Goal: Task Accomplishment & Management: Manage account settings

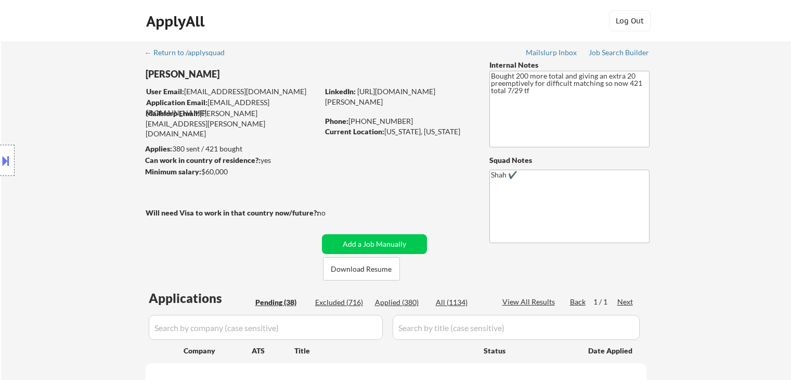
scroll to position [208, 0]
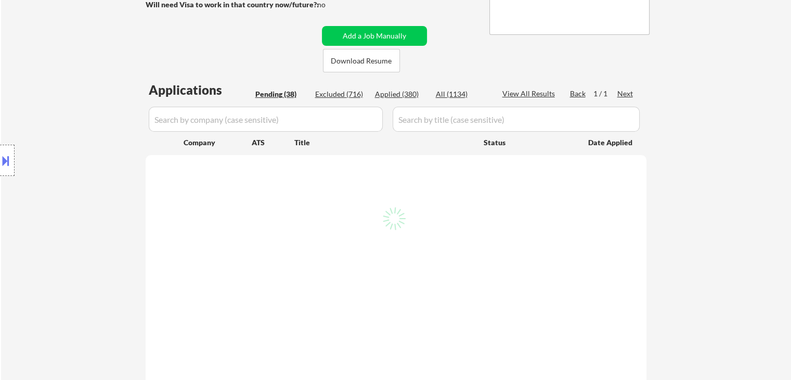
select select ""pending""
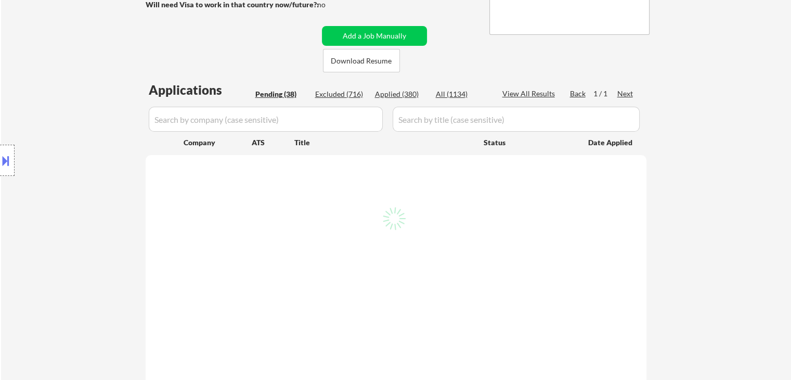
select select ""pending""
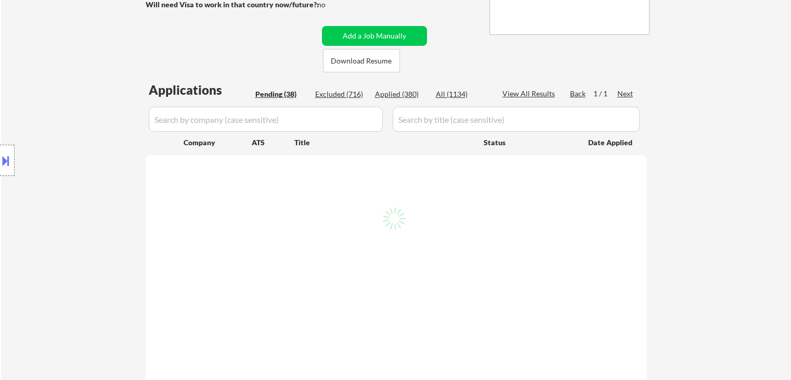
select select ""pending""
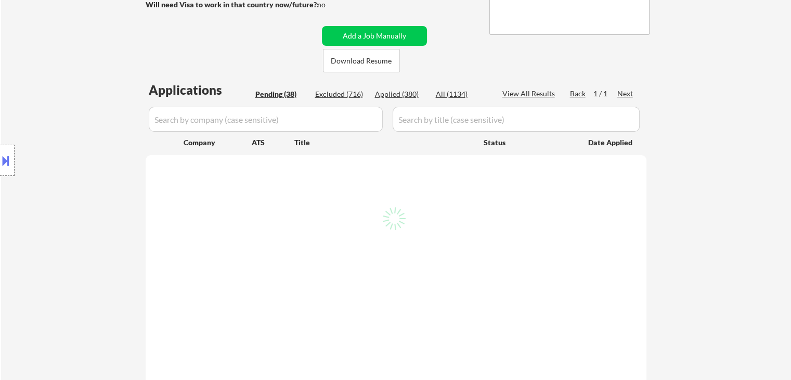
select select ""pending""
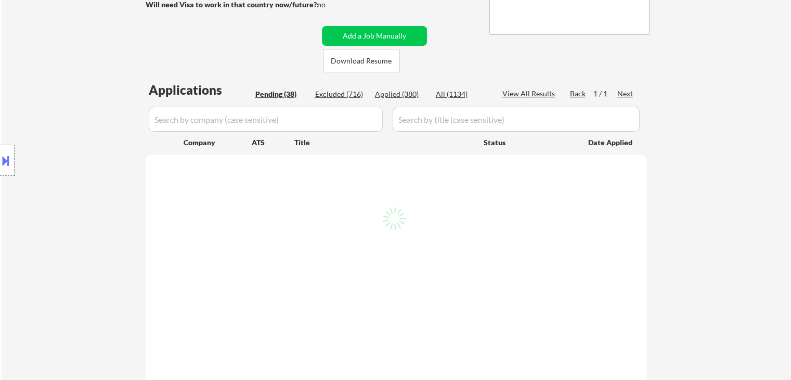
select select ""pending""
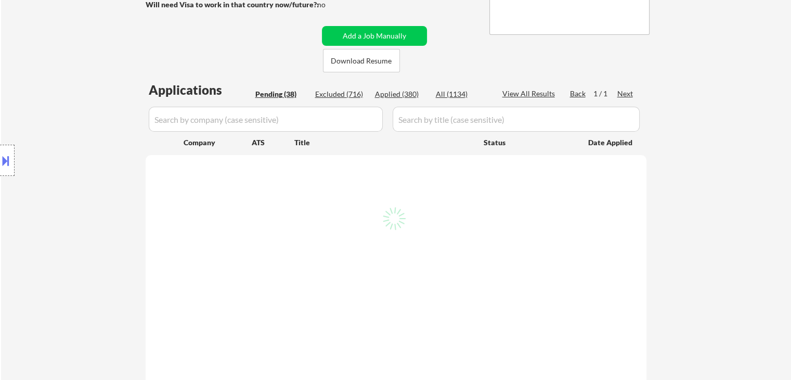
select select ""pending""
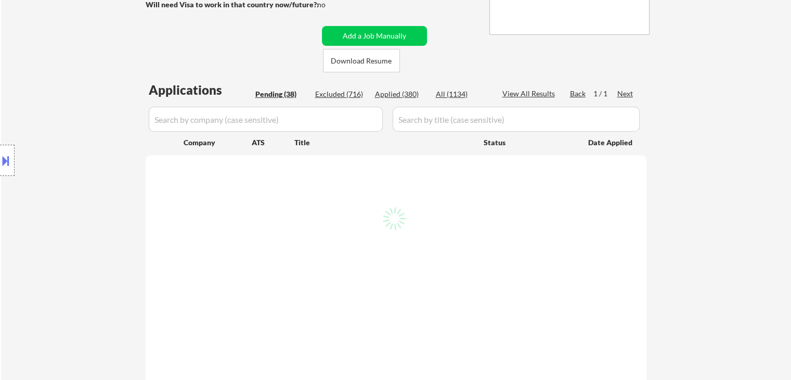
select select ""pending""
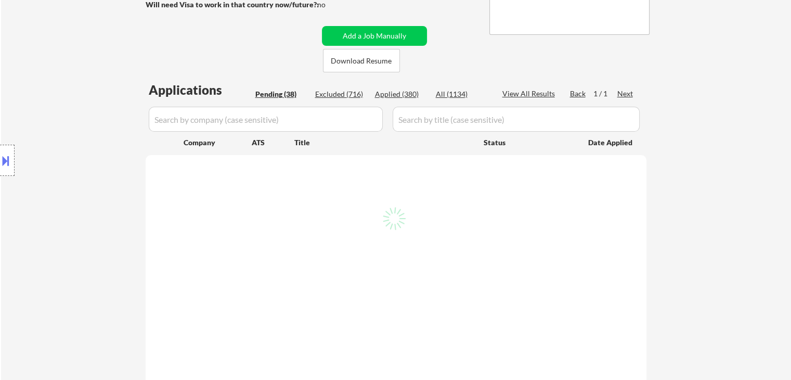
select select ""pending""
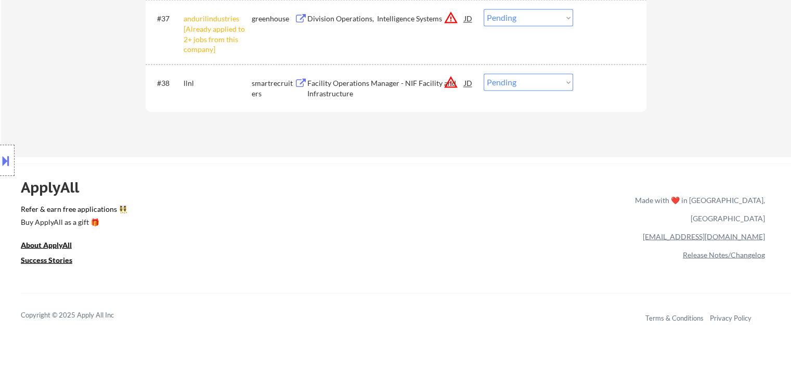
scroll to position [1768, 0]
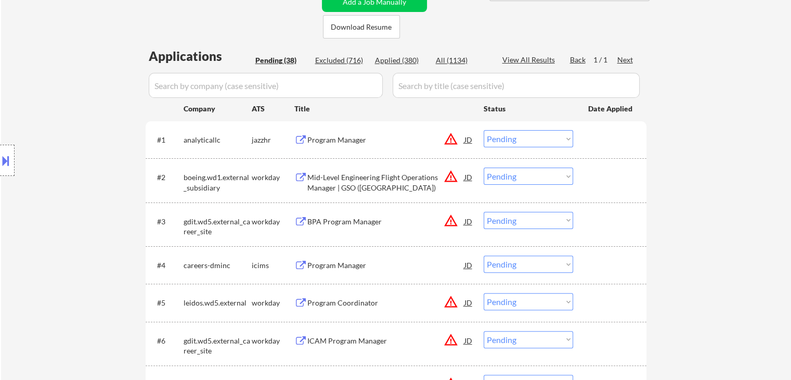
scroll to position [260, 0]
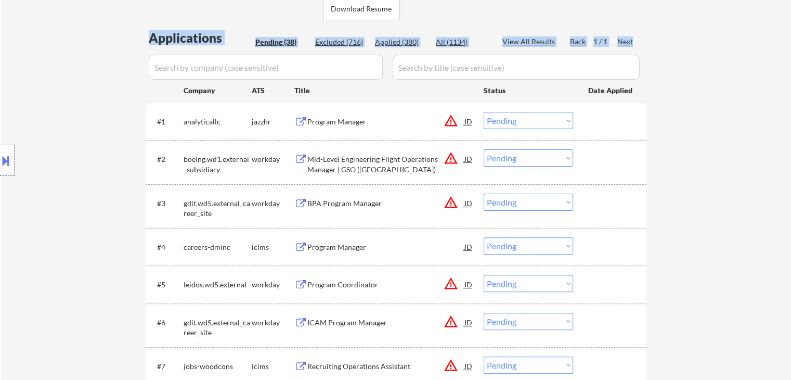
drag, startPoint x: 138, startPoint y: 36, endPoint x: 631, endPoint y: 43, distance: 493.7
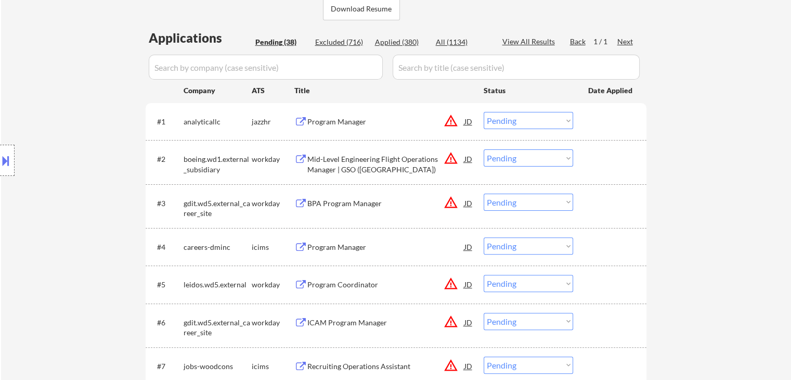
drag, startPoint x: 668, startPoint y: 61, endPoint x: 533, endPoint y: 117, distance: 146.2
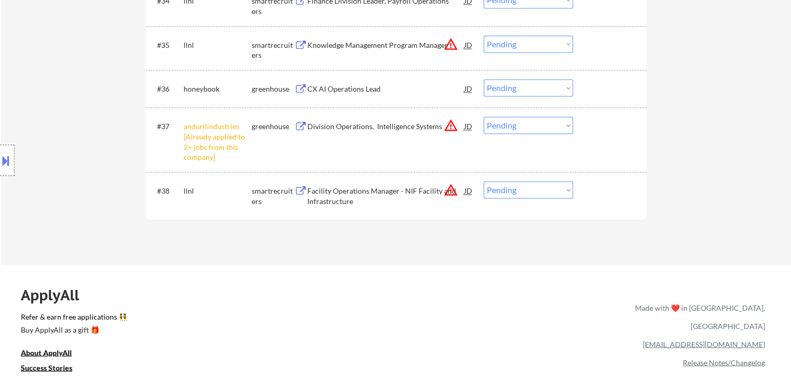
scroll to position [1716, 0]
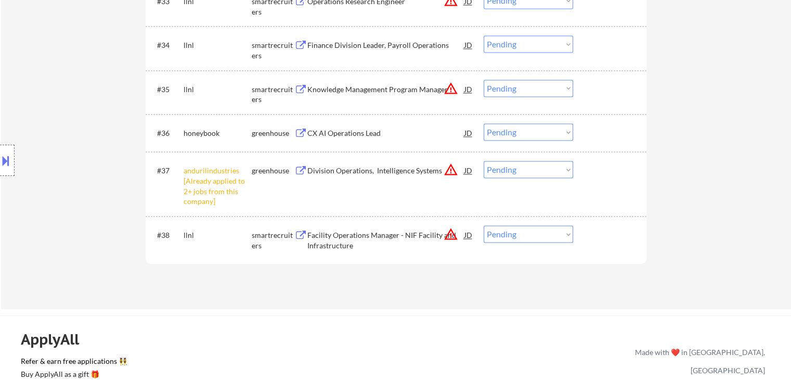
click at [348, 136] on div "CX AI Operations Lead" at bounding box center [385, 133] width 157 height 10
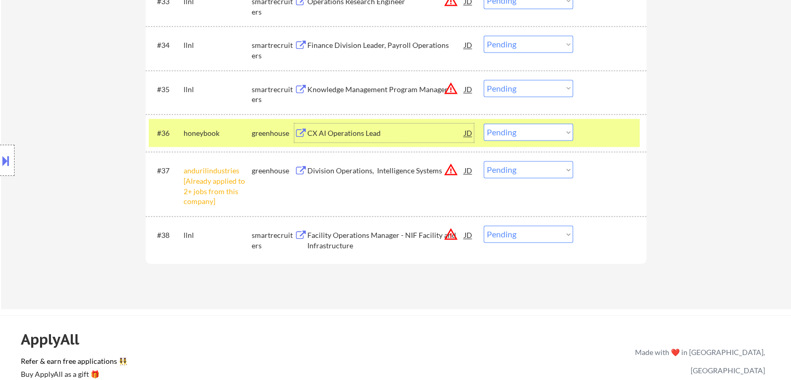
click at [0, 159] on button at bounding box center [5, 160] width 11 height 17
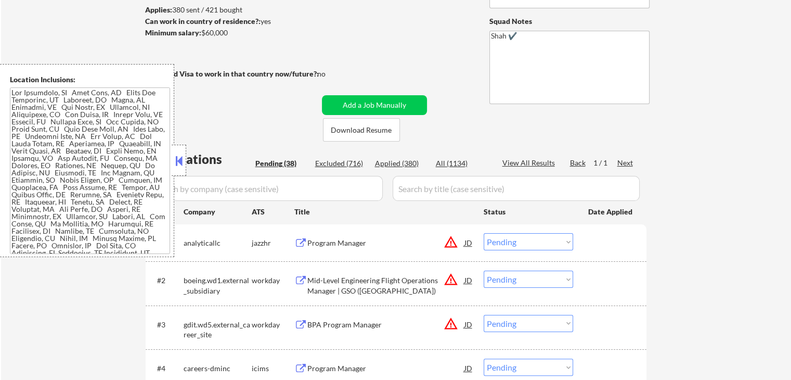
scroll to position [0, 0]
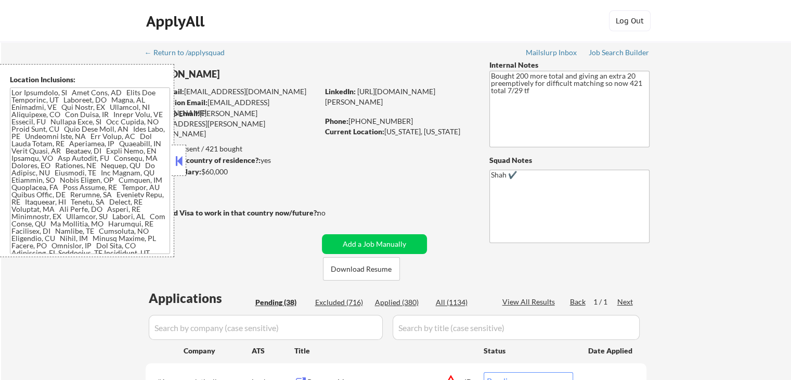
click at [384, 302] on div "Applied (380)" at bounding box center [401, 302] width 52 height 10
click at [176, 163] on button at bounding box center [178, 161] width 11 height 16
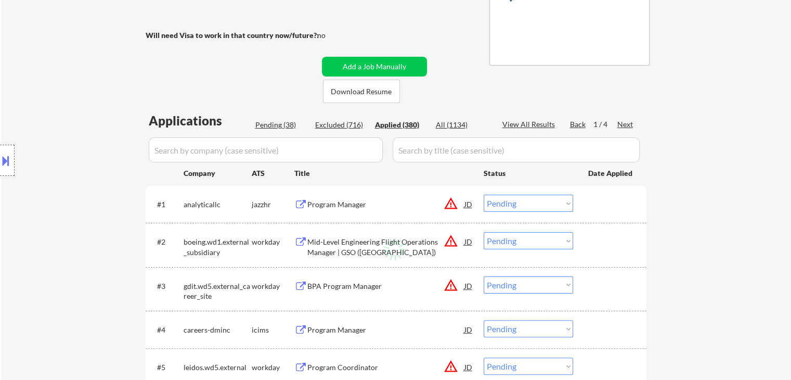
scroll to position [208, 0]
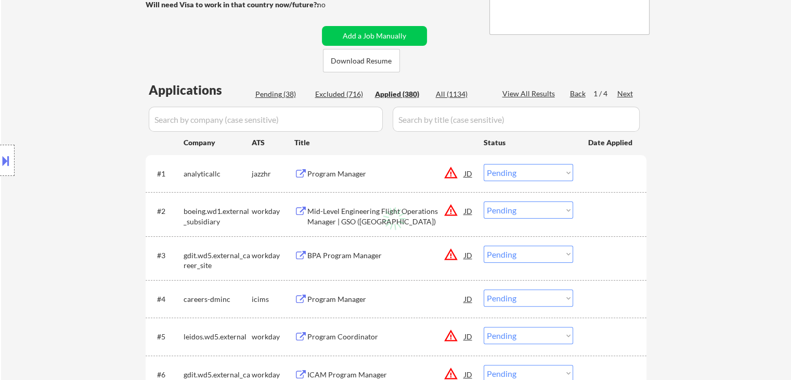
select select ""applied""
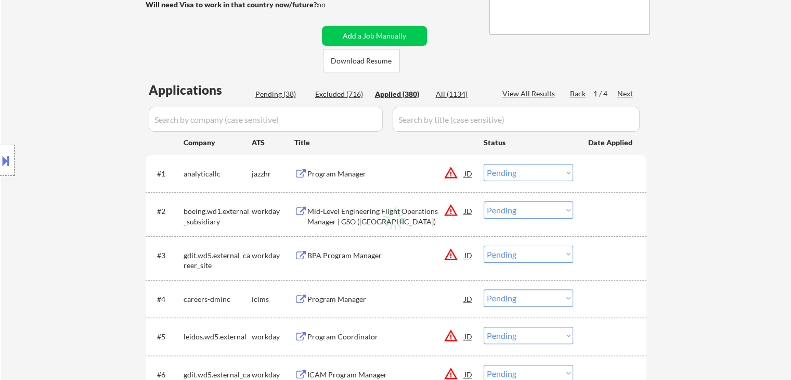
select select ""applied""
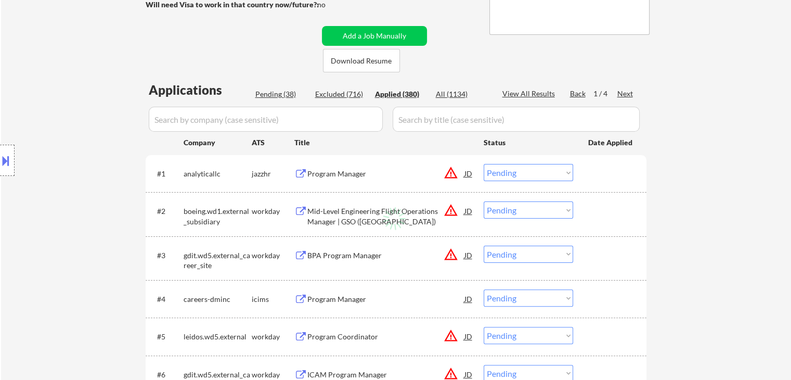
select select ""applied""
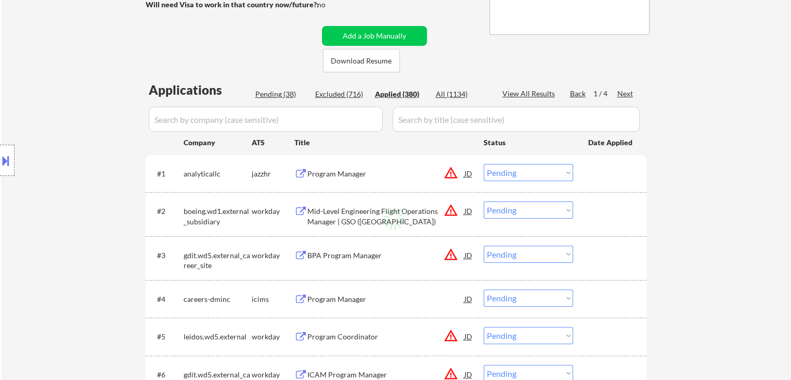
select select ""applied""
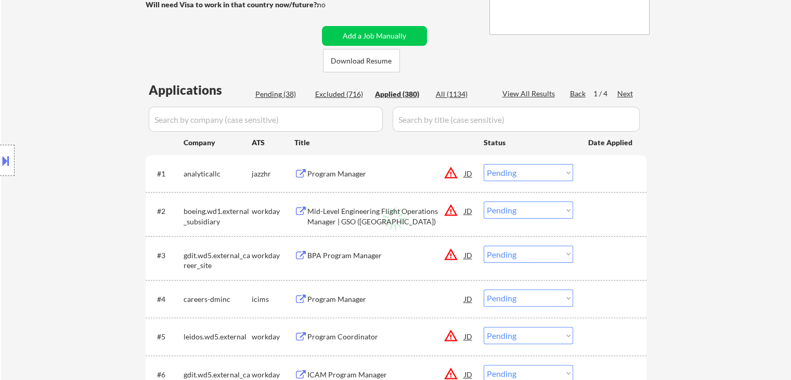
select select ""applied""
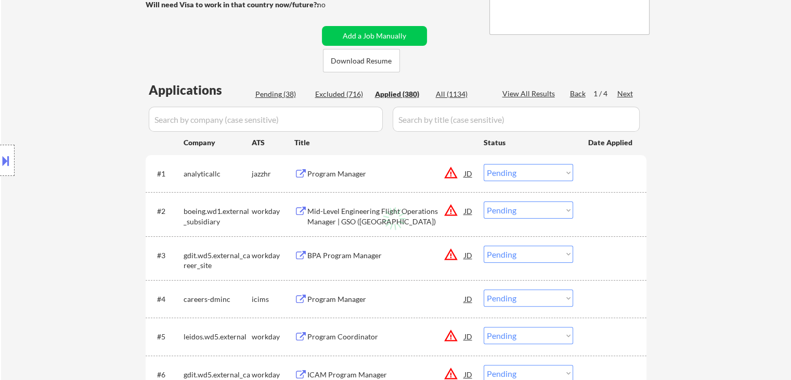
select select ""applied""
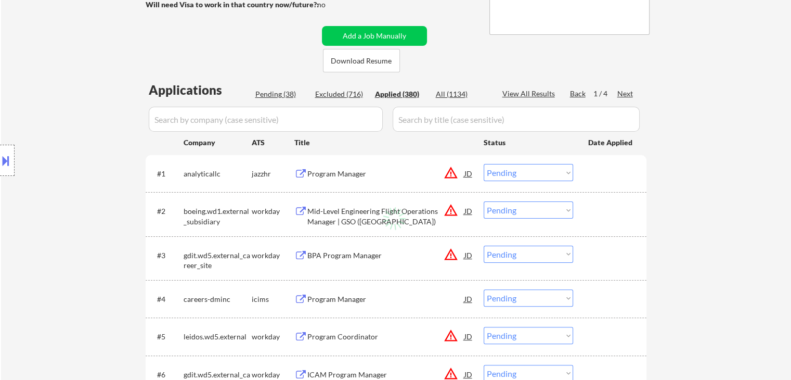
select select ""applied""
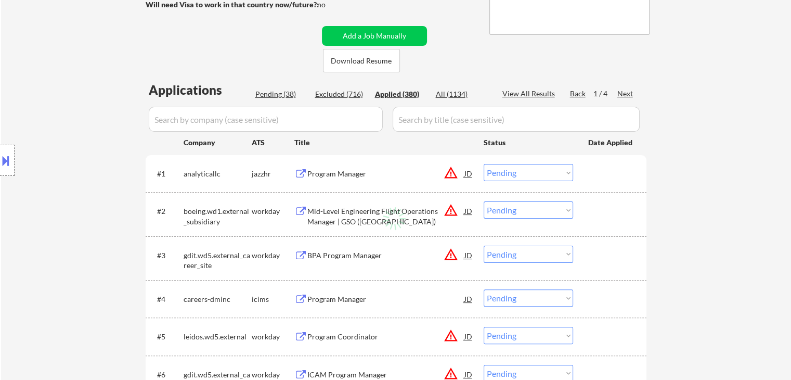
select select ""applied""
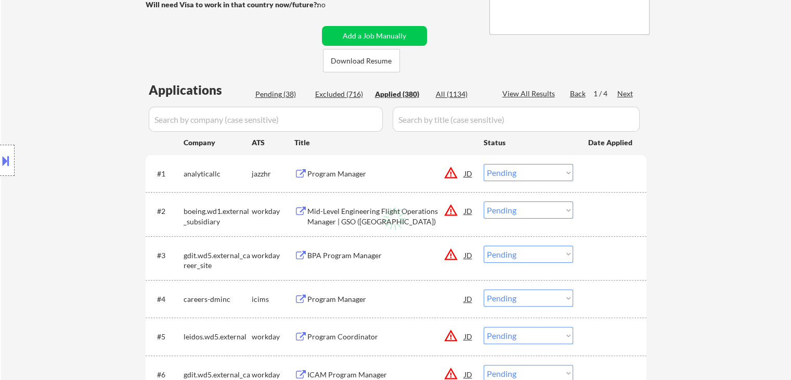
select select ""applied""
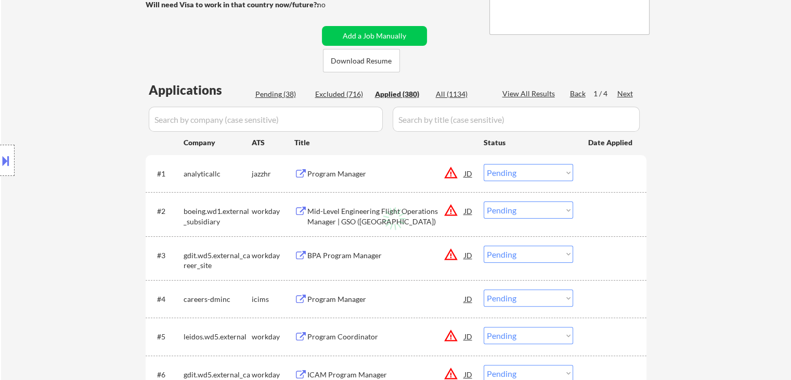
select select ""applied""
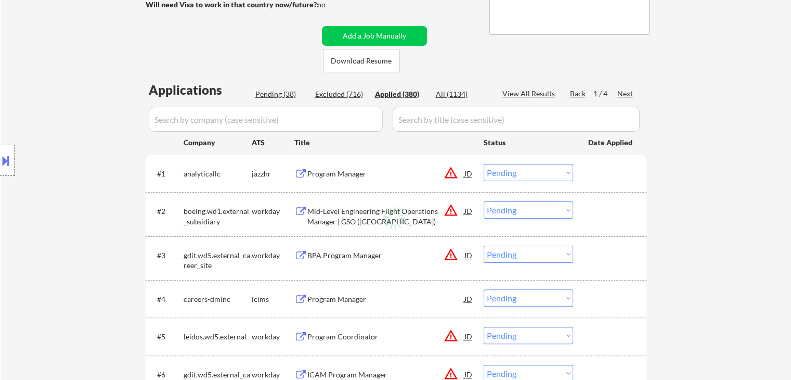
select select ""applied""
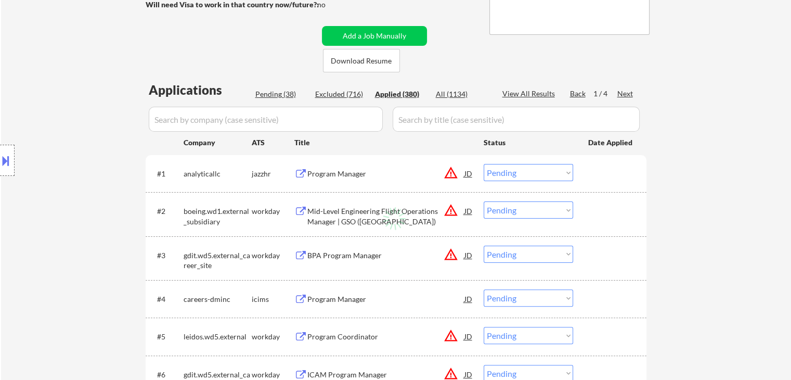
select select ""applied""
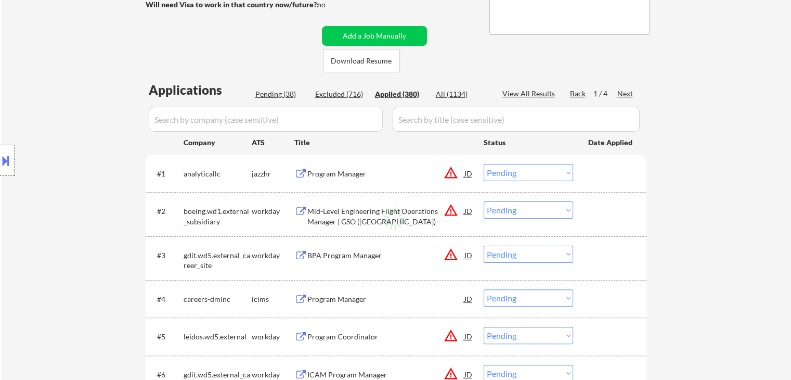
select select ""applied""
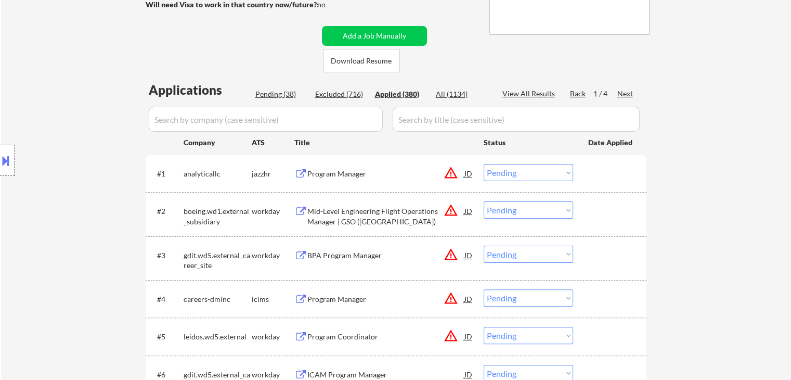
select select ""applied""
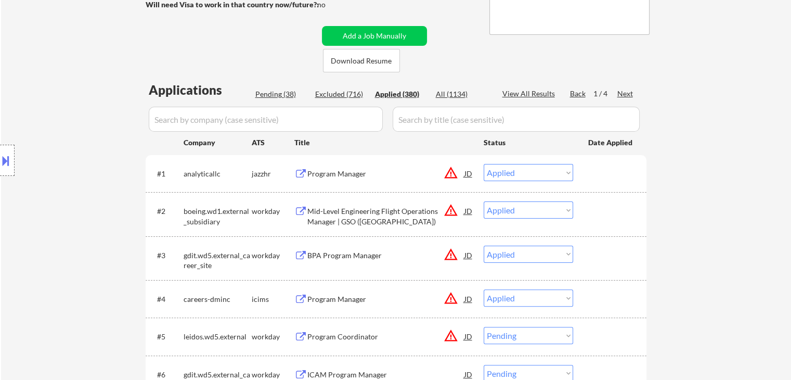
select select ""applied""
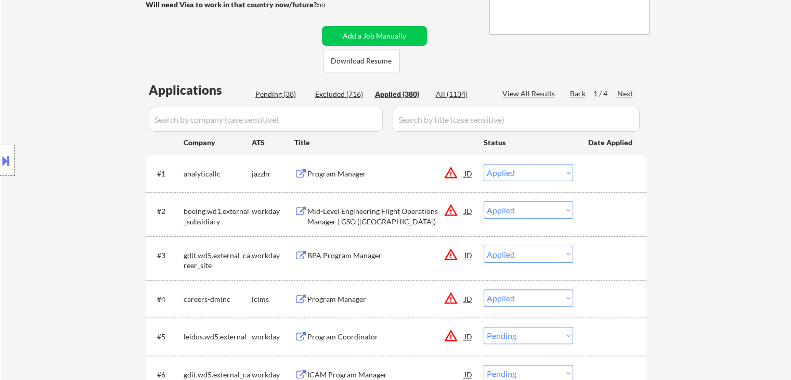
select select ""applied""
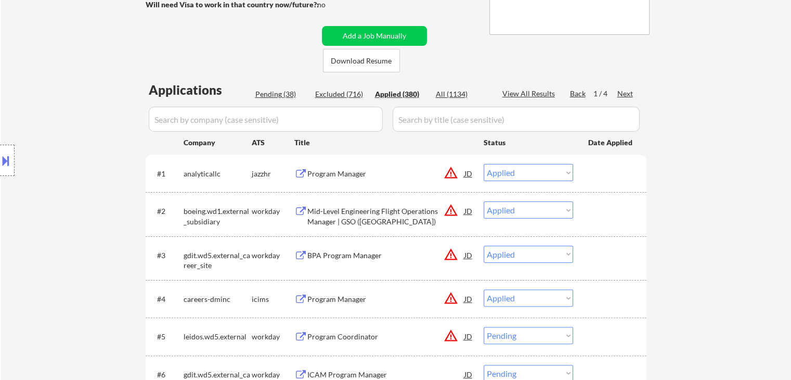
select select ""applied""
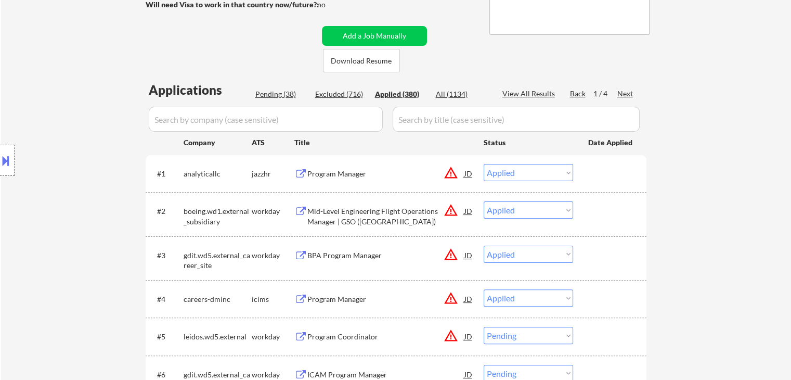
select select ""applied""
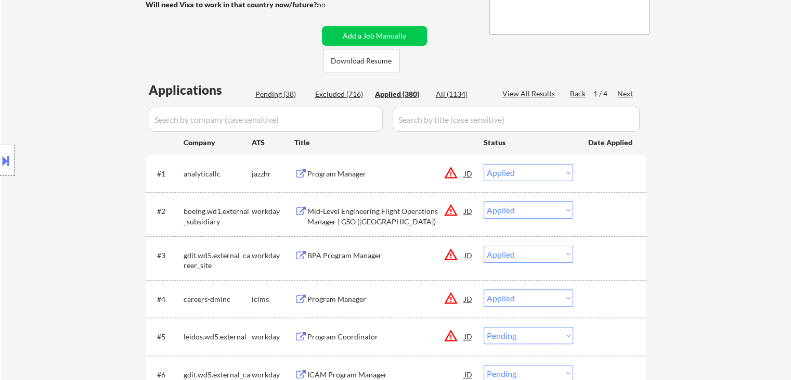
select select ""applied""
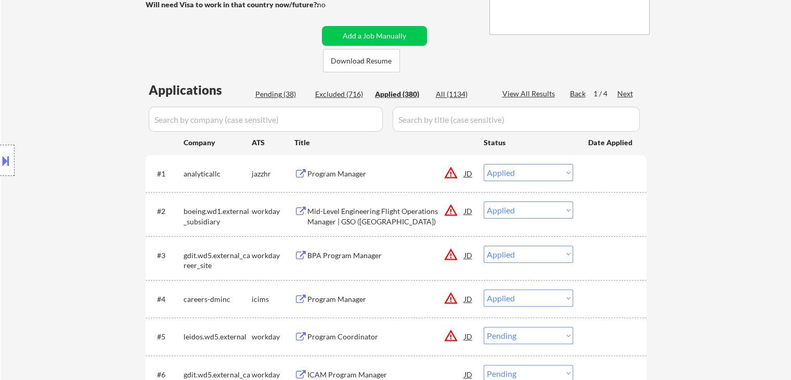
select select ""applied""
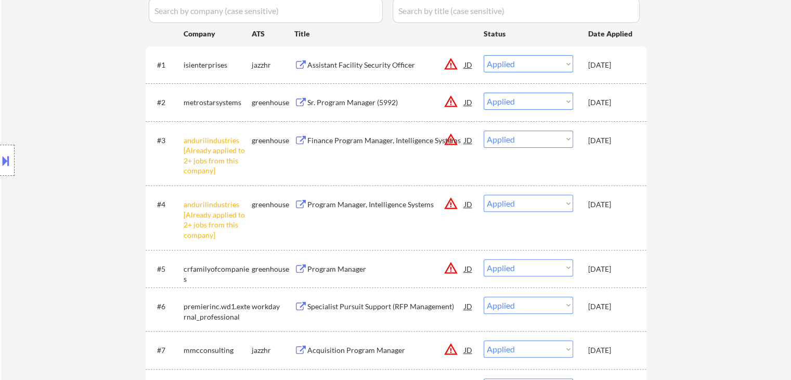
scroll to position [0, 0]
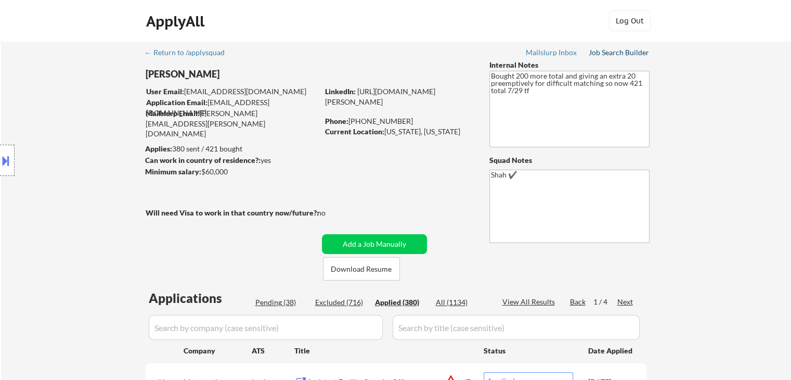
click at [629, 55] on div "Job Search Builder" at bounding box center [619, 52] width 61 height 7
drag, startPoint x: 214, startPoint y: 172, endPoint x: 207, endPoint y: 173, distance: 7.3
click at [207, 173] on div "Minimum salary: $60,000" at bounding box center [231, 171] width 173 height 10
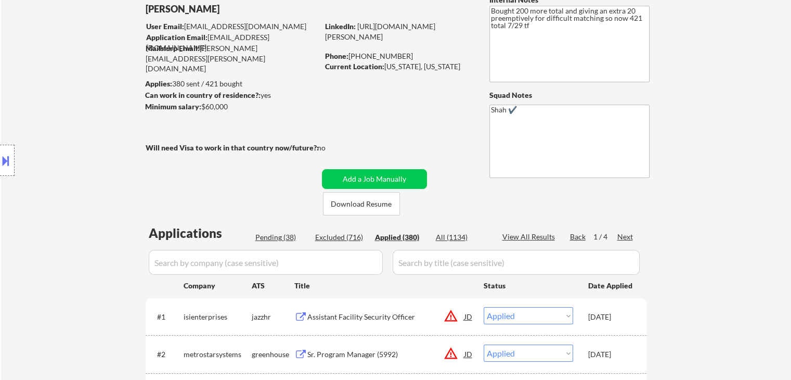
scroll to position [104, 0]
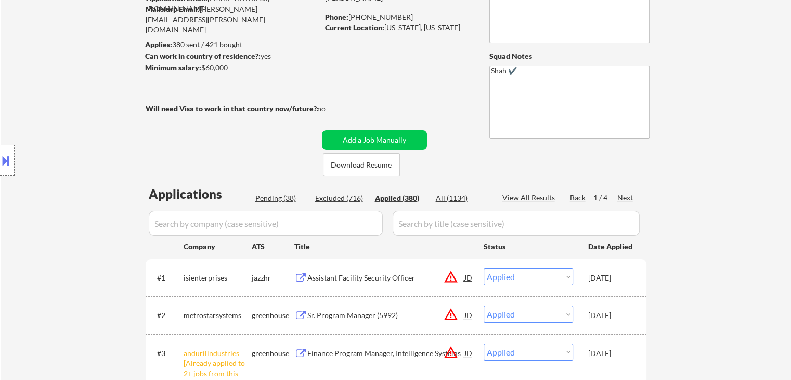
click at [273, 199] on div "Pending (38)" at bounding box center [281, 198] width 52 height 10
select select ""pending""
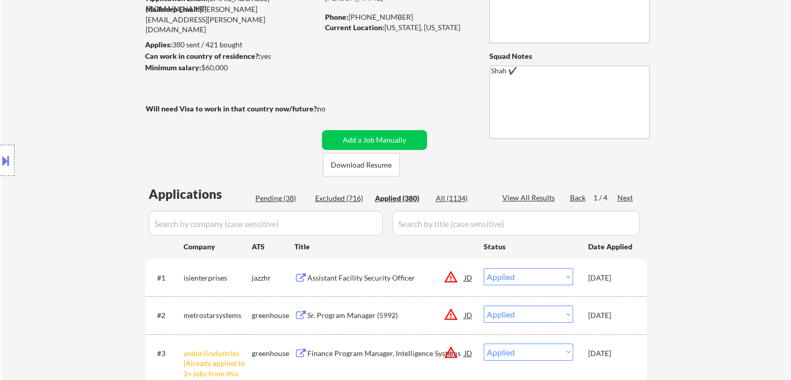
select select ""pending""
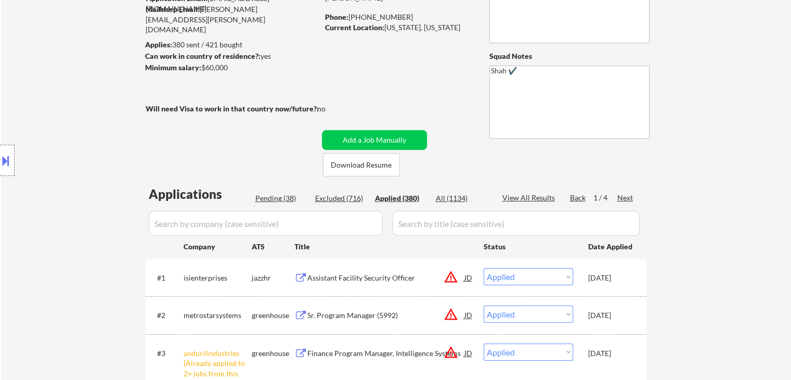
select select ""pending""
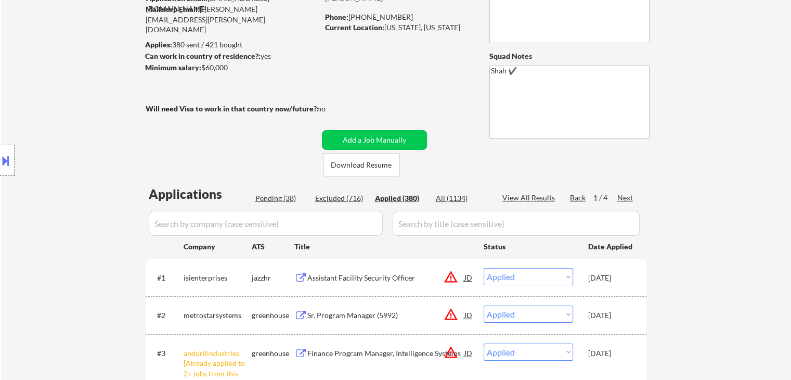
select select ""pending""
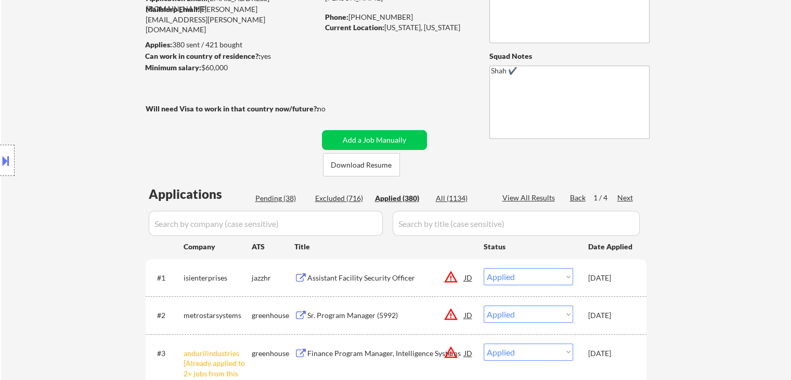
select select ""pending""
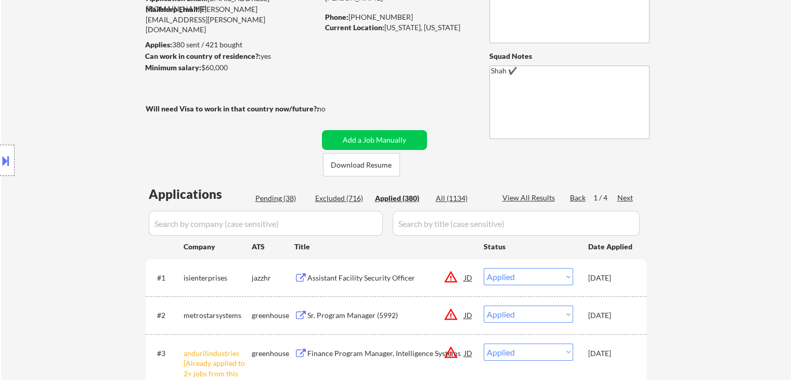
select select ""pending""
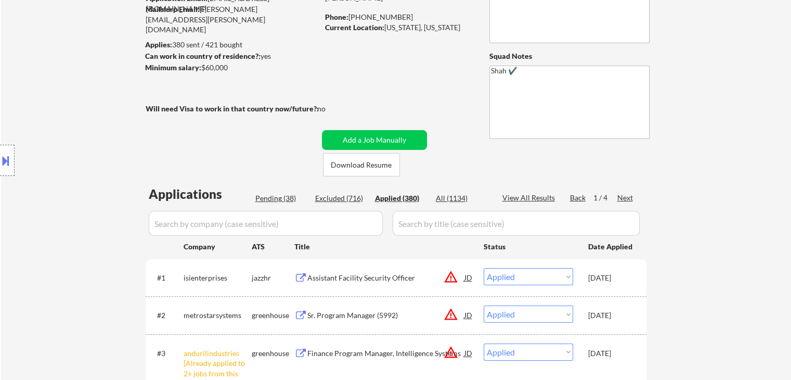
select select ""pending""
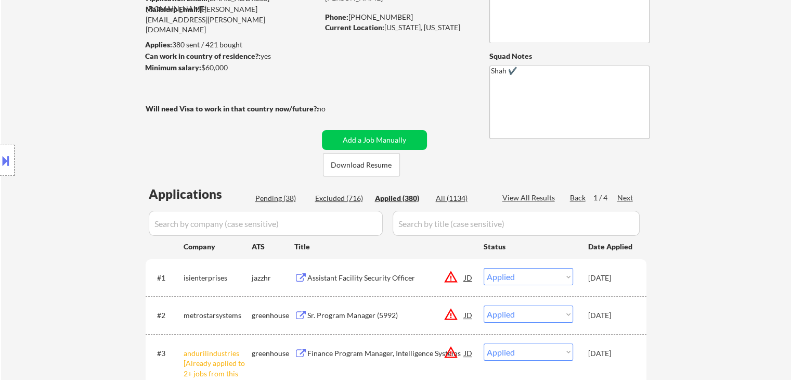
select select ""pending""
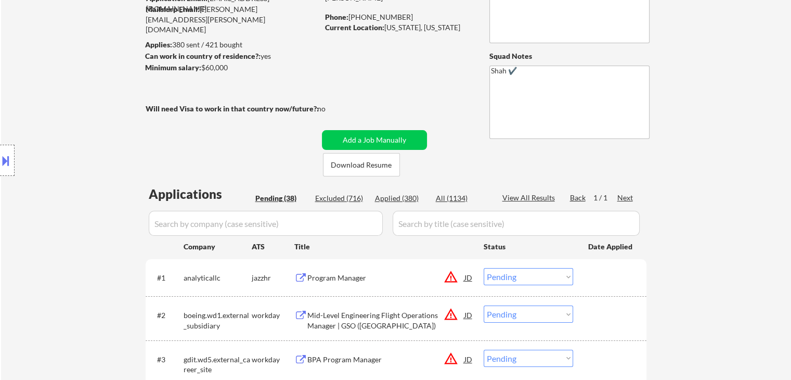
scroll to position [1660, 0]
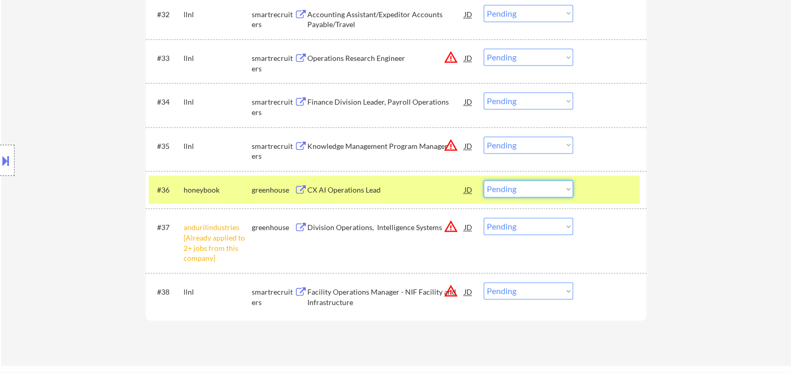
click at [528, 190] on select "Choose an option... Pending Applied Excluded (Questions) Excluded (Expired) Exc…" at bounding box center [528, 188] width 89 height 17
click at [484, 180] on select "Choose an option... Pending Applied Excluded (Questions) Excluded (Expired) Exc…" at bounding box center [528, 188] width 89 height 17
select select ""pending""
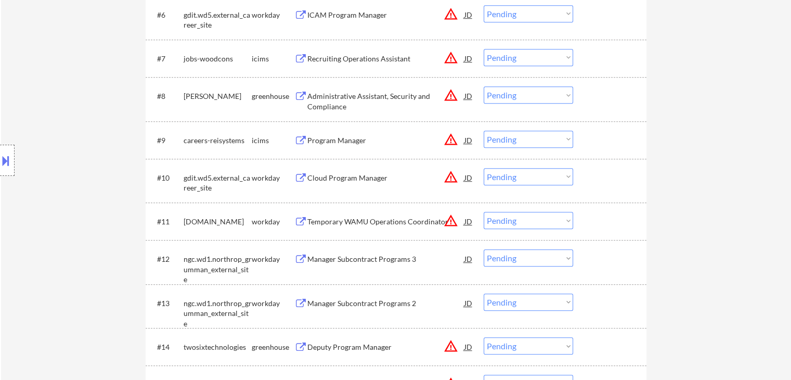
scroll to position [255, 0]
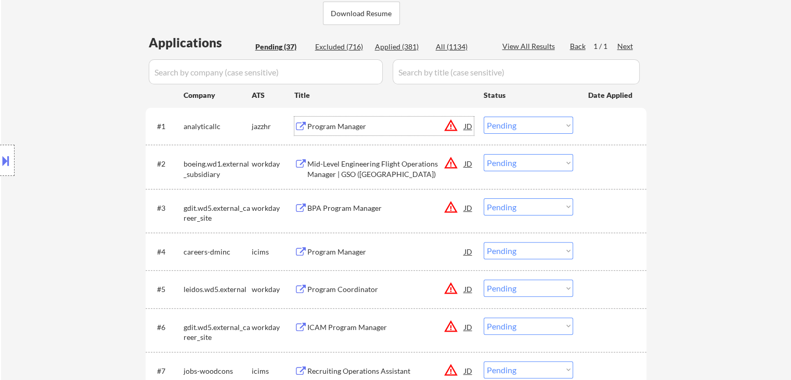
click at [347, 126] on div "Program Manager" at bounding box center [385, 126] width 157 height 10
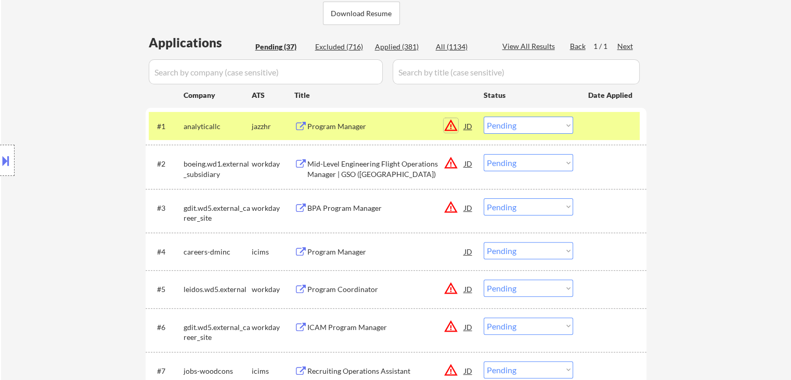
click at [450, 123] on button "warning_amber" at bounding box center [451, 125] width 15 height 15
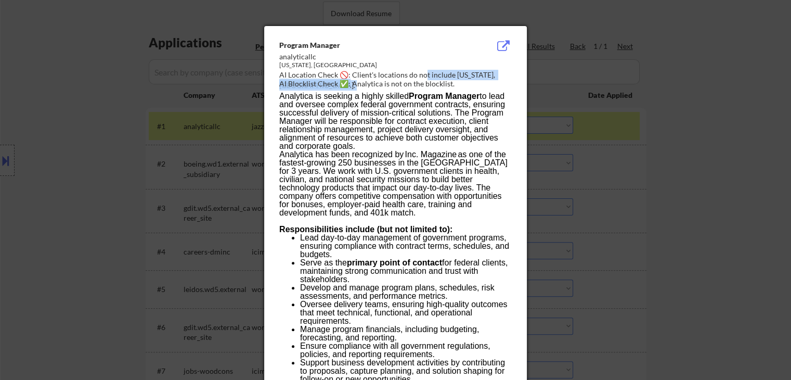
drag, startPoint x: 350, startPoint y: 79, endPoint x: 427, endPoint y: 73, distance: 77.2
click at [427, 73] on div "Program Manager analyticallc [US_STATE], [GEOGRAPHIC_DATA] AI Location Check 🚫:…" at bounding box center [397, 65] width 237 height 50
click at [448, 97] on strong "Program Manager" at bounding box center [444, 96] width 71 height 9
click at [658, 120] on div at bounding box center [395, 190] width 791 height 380
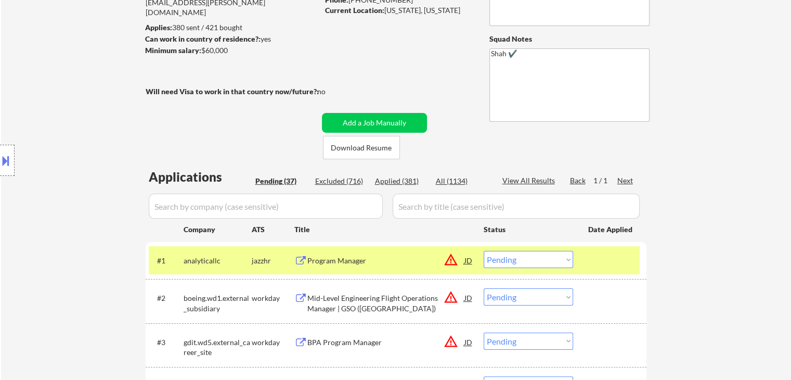
scroll to position [151, 0]
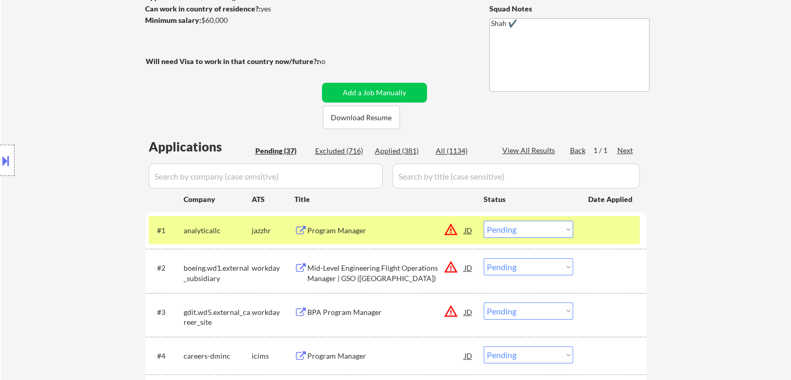
click at [514, 234] on select "Choose an option... Pending Applied Excluded (Questions) Excluded (Expired) Exc…" at bounding box center [528, 229] width 89 height 17
click at [484, 221] on select "Choose an option... Pending Applied Excluded (Questions) Excluded (Expired) Exc…" at bounding box center [528, 229] width 89 height 17
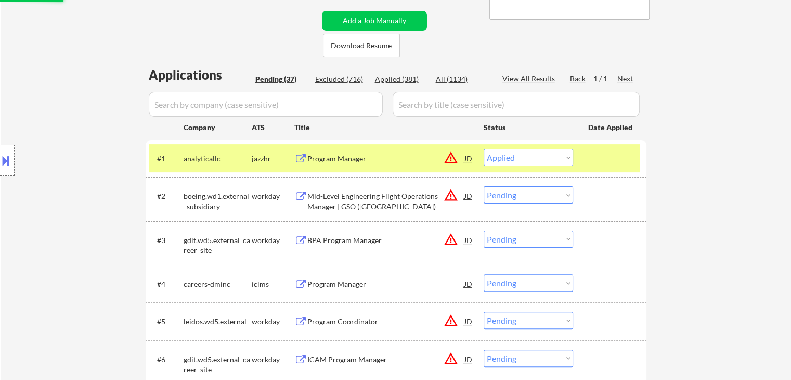
scroll to position [255, 0]
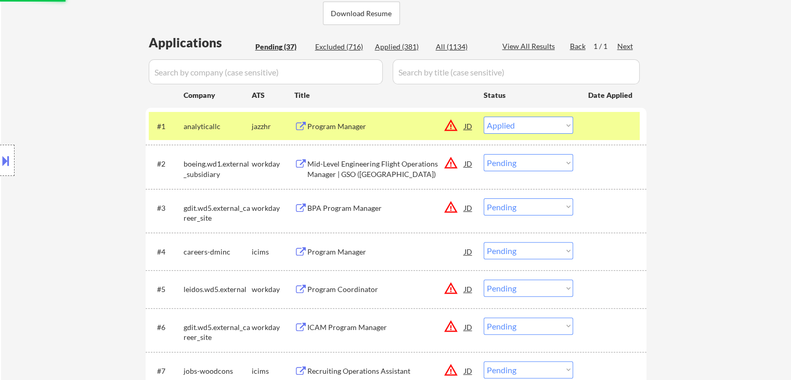
click at [84, 163] on div "Location Inclusions:" at bounding box center [93, 160] width 186 height 193
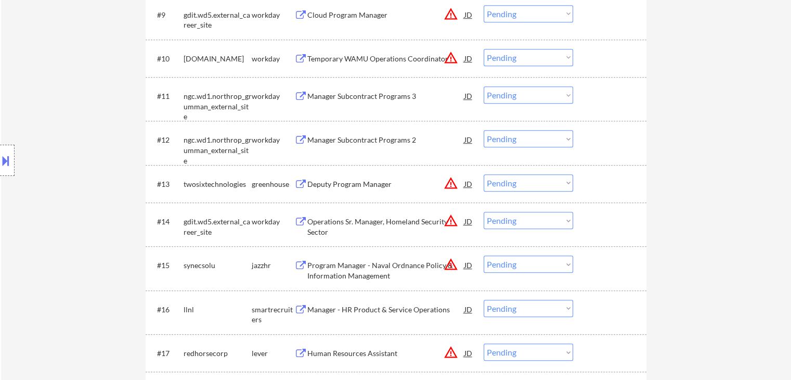
scroll to position [723, 0]
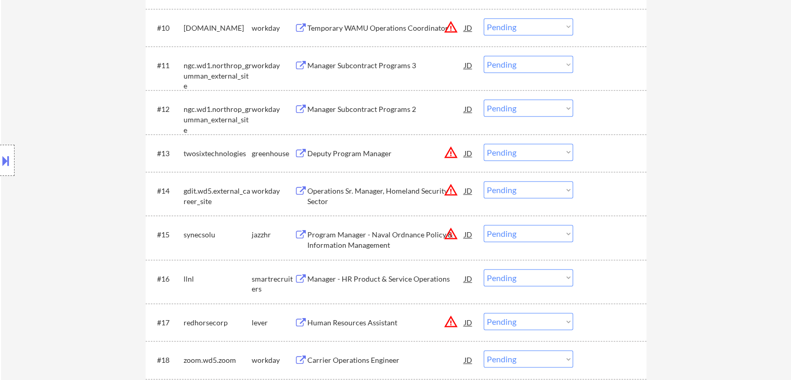
click at [336, 155] on div "Deputy Program Manager" at bounding box center [385, 153] width 157 height 10
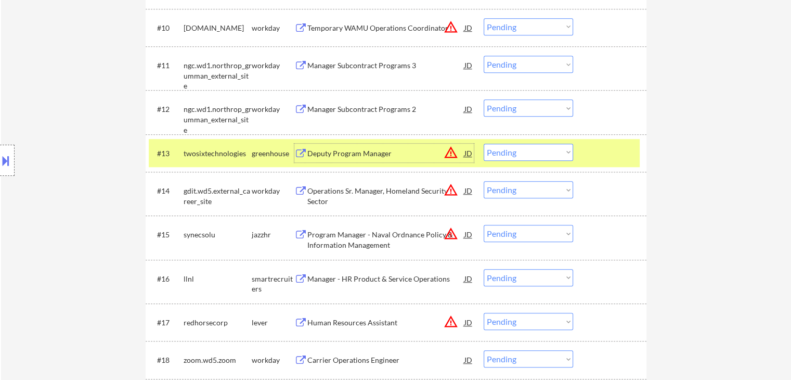
click at [0, 160] on button at bounding box center [5, 160] width 11 height 17
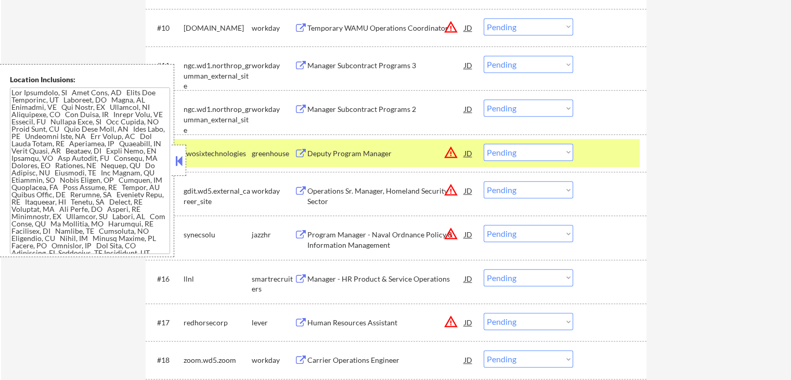
click at [84, 171] on textarea at bounding box center [90, 170] width 160 height 166
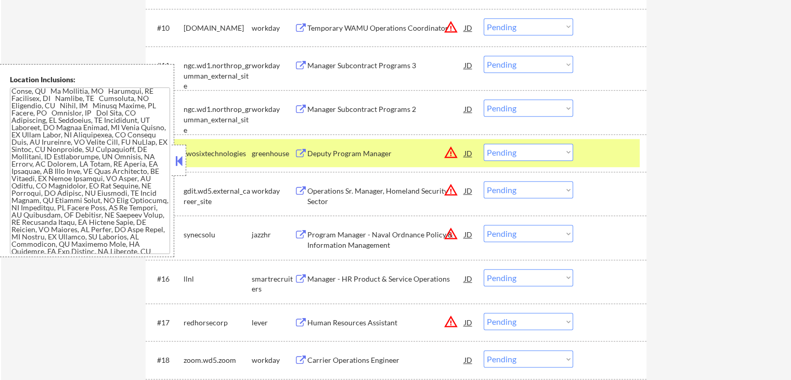
click at [174, 161] on button at bounding box center [178, 161] width 11 height 16
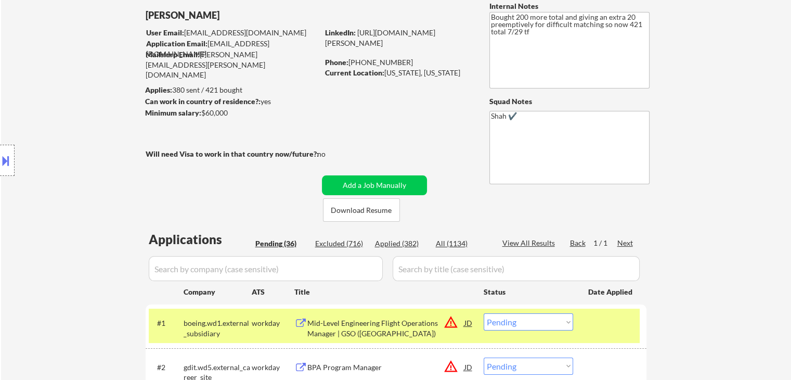
scroll to position [104, 0]
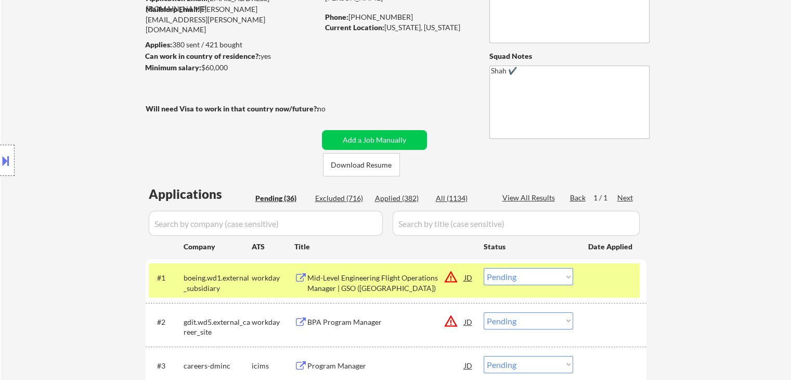
click at [390, 196] on div "Applied (382)" at bounding box center [401, 198] width 52 height 10
select select ""applied""
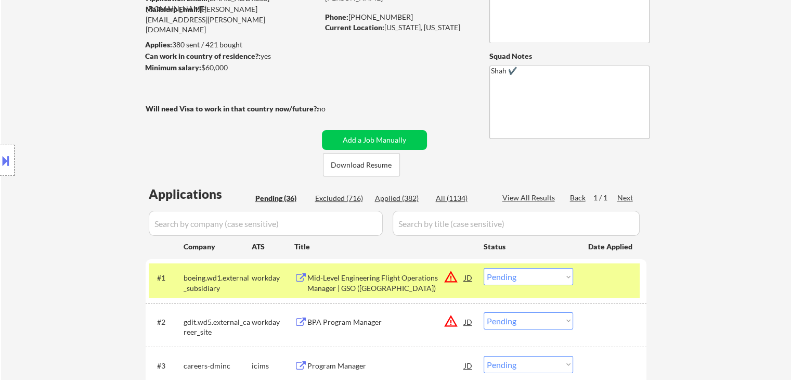
select select ""applied""
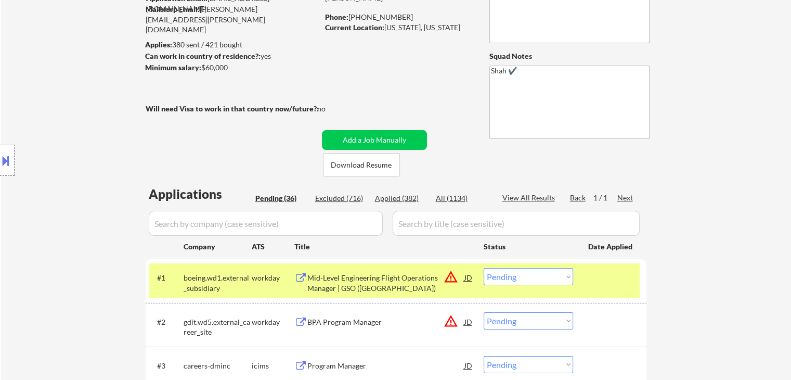
select select ""applied""
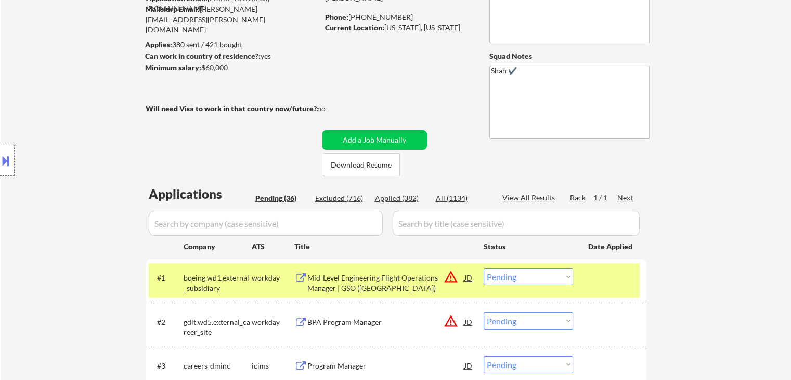
select select ""applied""
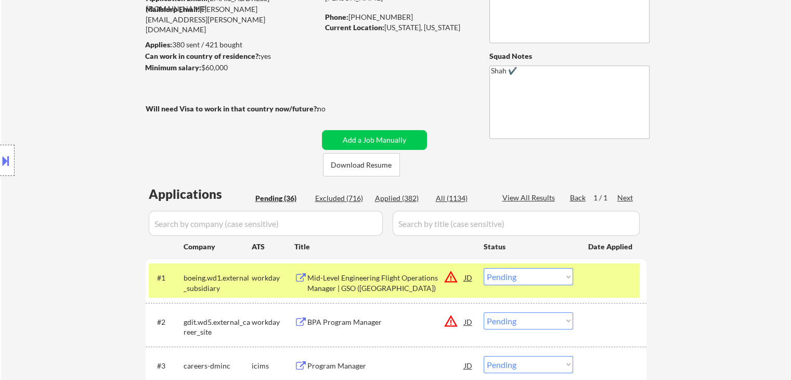
select select ""applied""
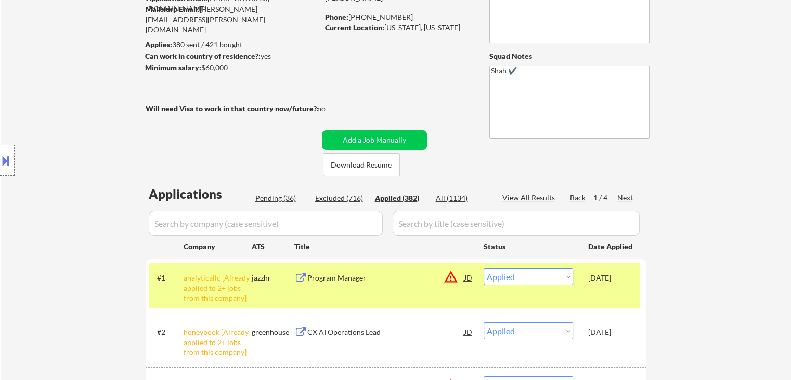
click at [89, 99] on div "Location Inclusions:" at bounding box center [93, 160] width 186 height 193
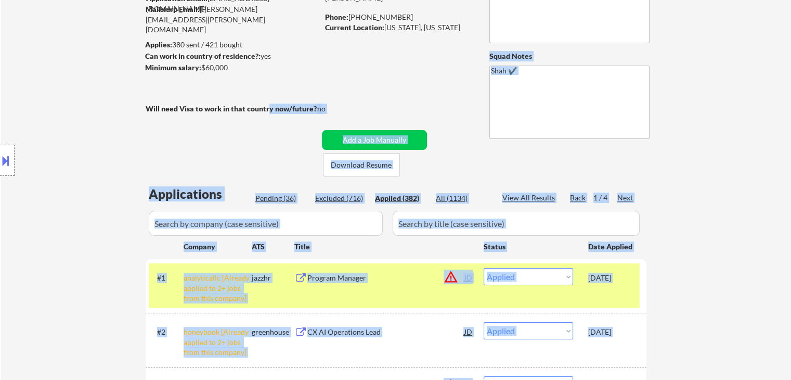
drag, startPoint x: 150, startPoint y: 113, endPoint x: 270, endPoint y: 110, distance: 120.7
click at [269, 110] on body "← Return to /applysquad Mailslurp Inbox Job Search Builder [PERSON_NAME] User E…" at bounding box center [395, 86] width 791 height 380
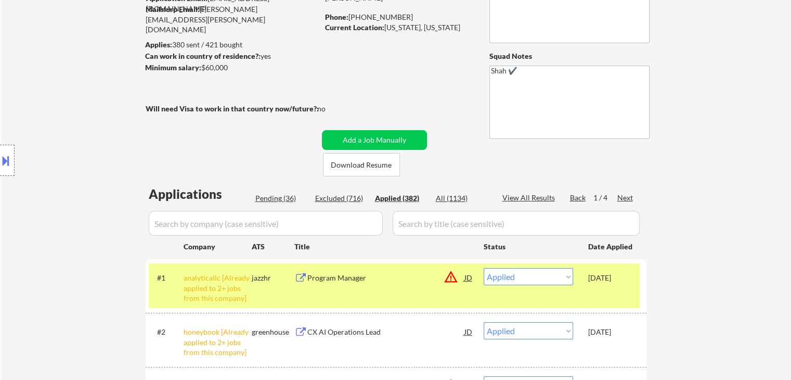
click at [105, 125] on div "Location Inclusions:" at bounding box center [93, 160] width 186 height 193
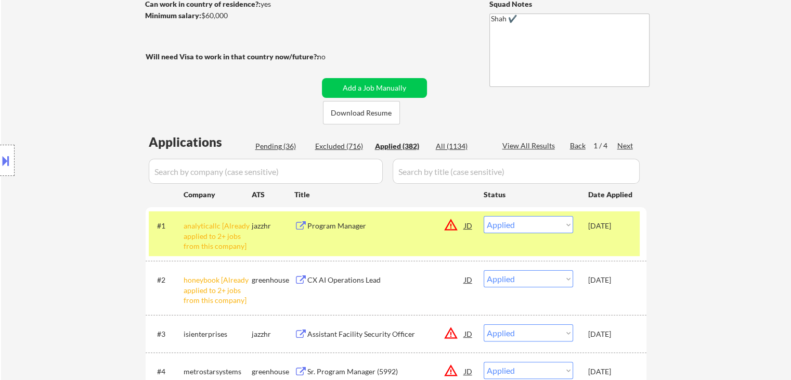
click at [105, 125] on div "Location Inclusions:" at bounding box center [93, 160] width 186 height 193
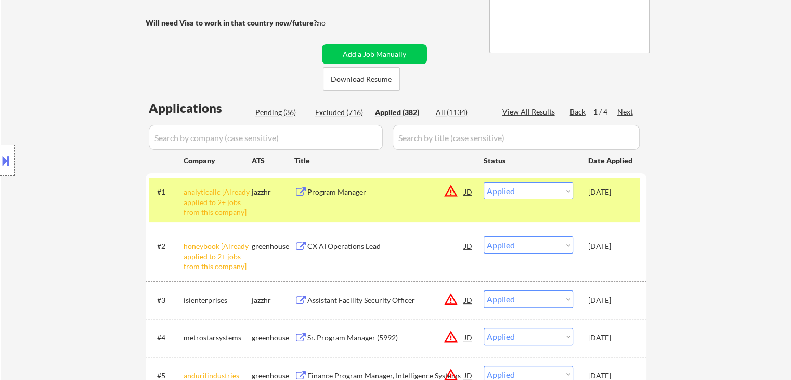
scroll to position [208, 0]
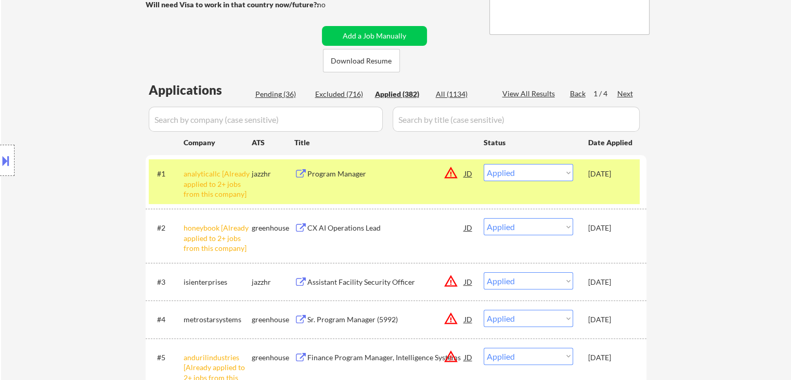
click at [87, 132] on div "Location Inclusions:" at bounding box center [93, 160] width 186 height 193
click at [277, 97] on div "Pending (36)" at bounding box center [281, 94] width 52 height 10
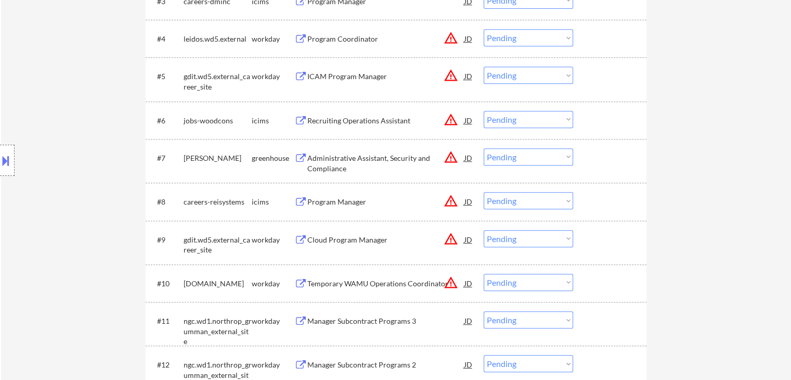
scroll to position [687, 0]
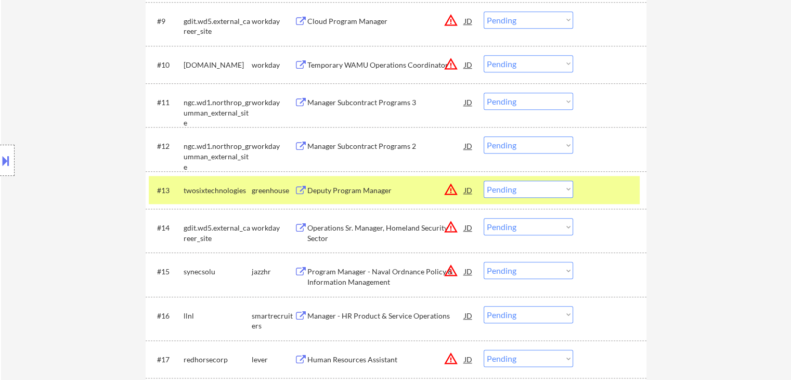
click at [531, 192] on select "Choose an option... Pending Applied Excluded (Questions) Excluded (Expired) Exc…" at bounding box center [528, 188] width 89 height 17
click at [484, 180] on select "Choose an option... Pending Applied Excluded (Questions) Excluded (Expired) Exc…" at bounding box center [528, 188] width 89 height 17
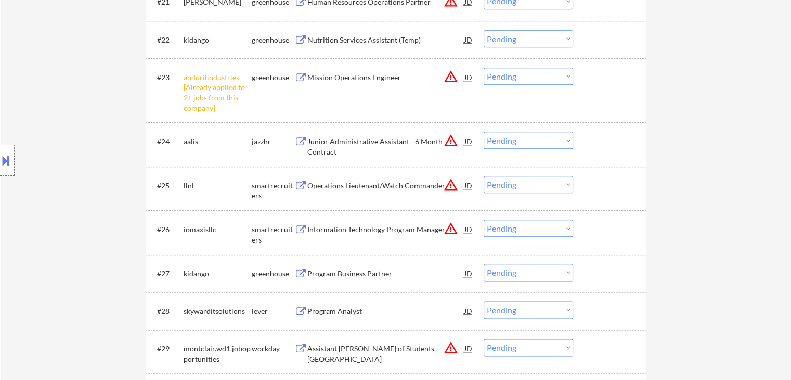
scroll to position [1311, 0]
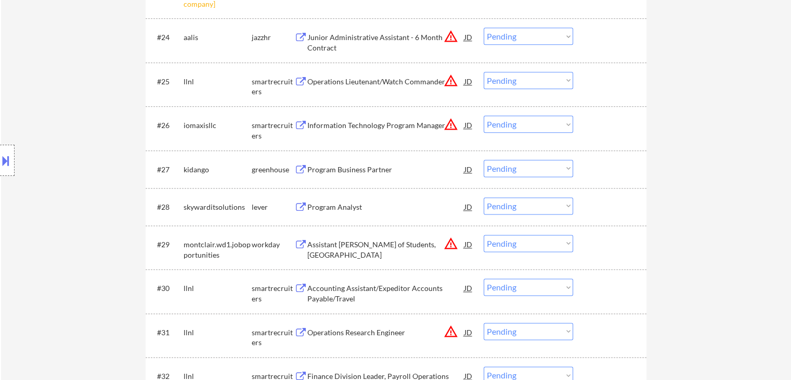
click at [338, 165] on div "Program Business Partner" at bounding box center [385, 169] width 157 height 10
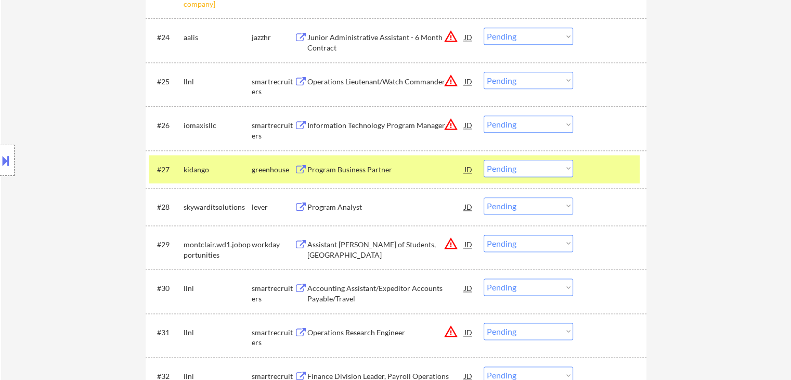
click at [82, 161] on div "Location Inclusions:" at bounding box center [93, 160] width 186 height 193
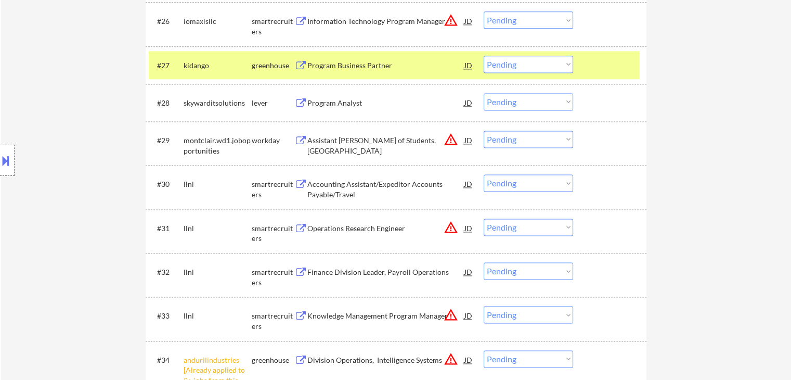
click at [82, 161] on div "Location Inclusions:" at bounding box center [93, 160] width 186 height 193
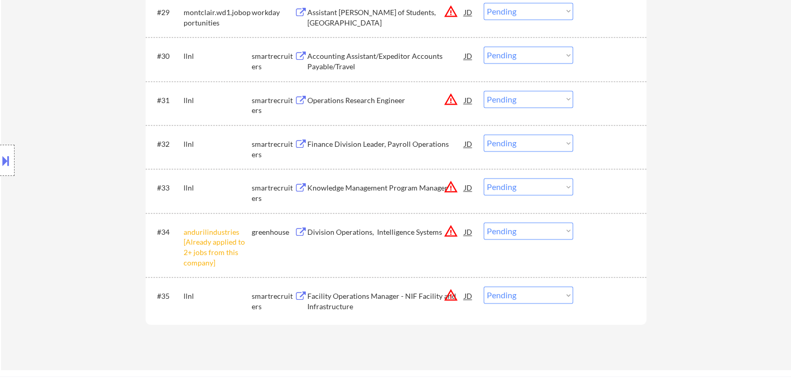
scroll to position [1571, 0]
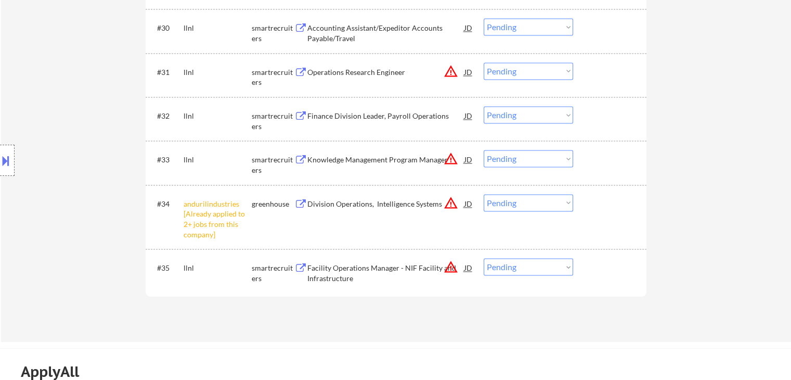
click at [82, 161] on div "Location Inclusions:" at bounding box center [93, 160] width 186 height 193
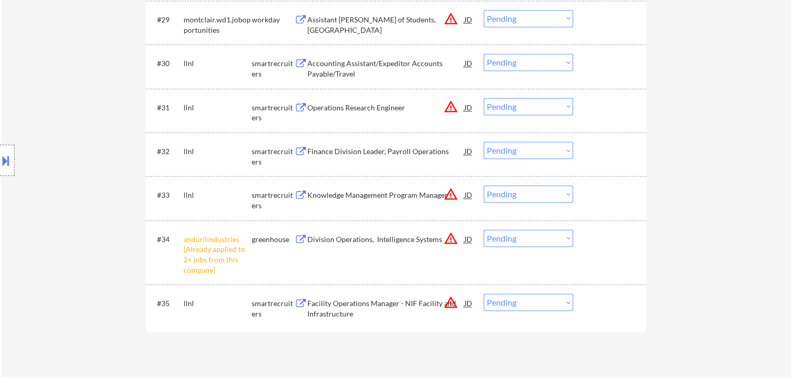
scroll to position [1519, 0]
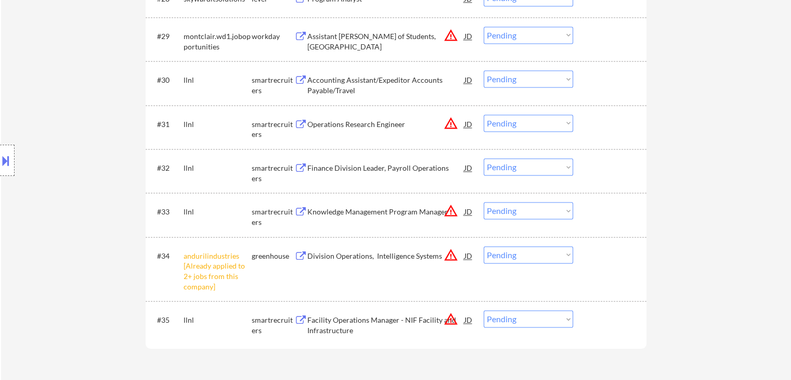
click at [0, 159] on button at bounding box center [5, 160] width 11 height 17
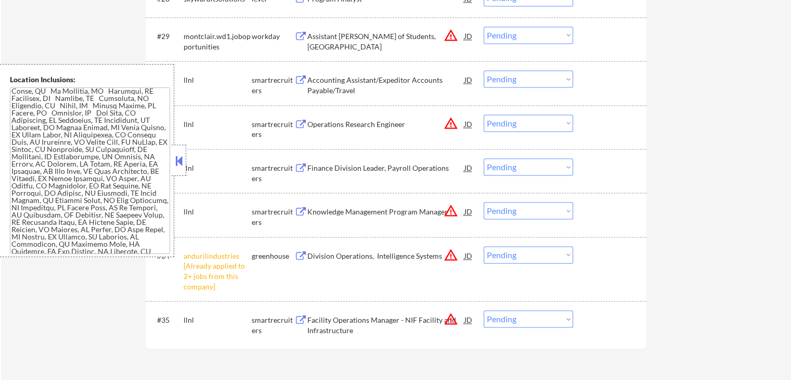
click at [83, 143] on textarea at bounding box center [90, 170] width 160 height 166
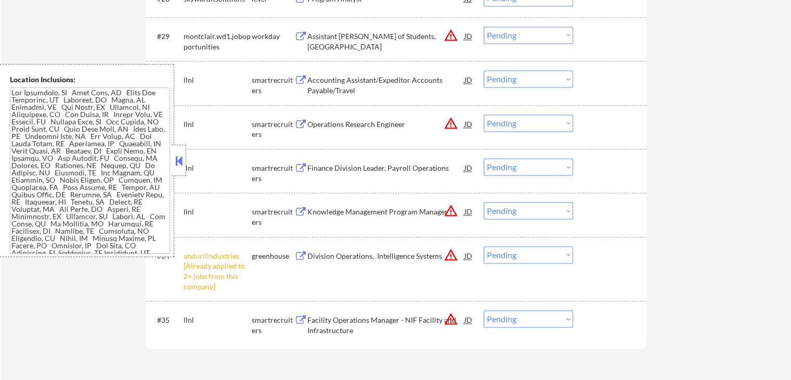
click at [180, 159] on button at bounding box center [178, 161] width 11 height 16
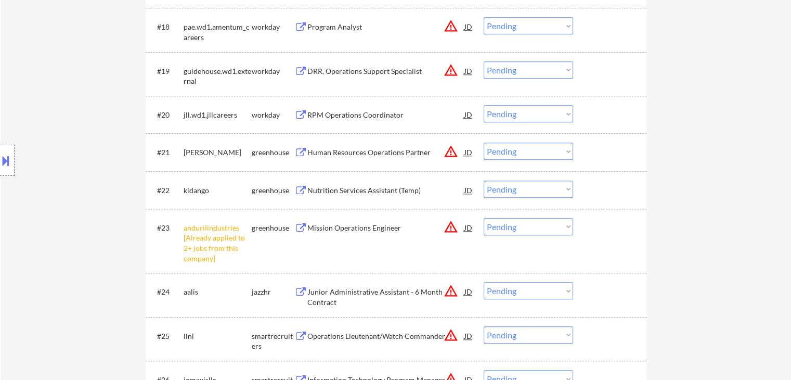
scroll to position [1290, 0]
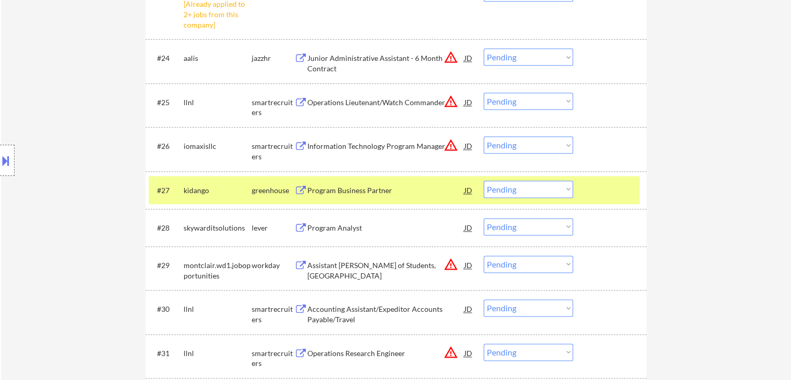
click at [522, 188] on select "Choose an option... Pending Applied Excluded (Questions) Excluded (Expired) Exc…" at bounding box center [528, 188] width 89 height 17
click at [484, 180] on select "Choose an option... Pending Applied Excluded (Questions) Excluded (Expired) Exc…" at bounding box center [528, 188] width 89 height 17
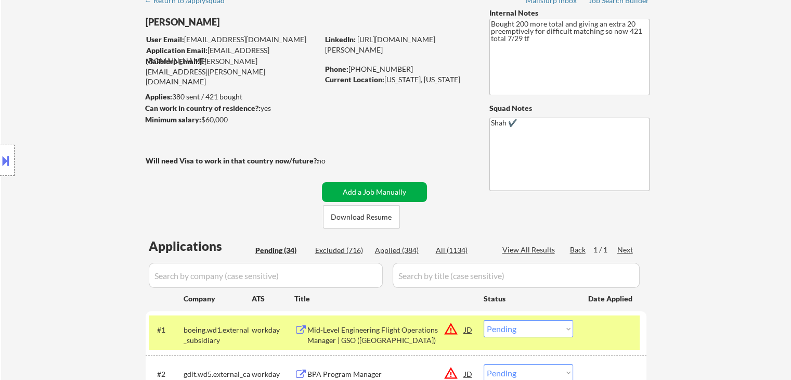
scroll to position [0, 0]
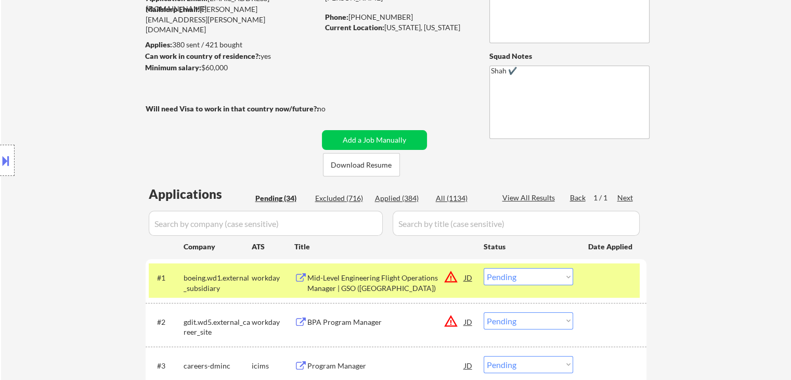
click at [99, 187] on div "Location Inclusions:" at bounding box center [93, 160] width 186 height 193
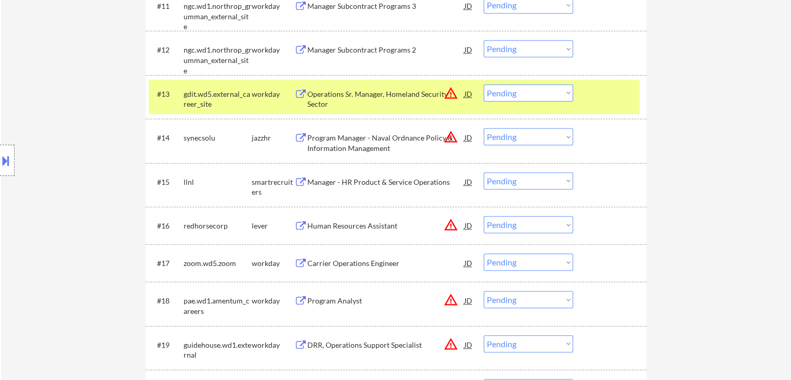
scroll to position [832, 0]
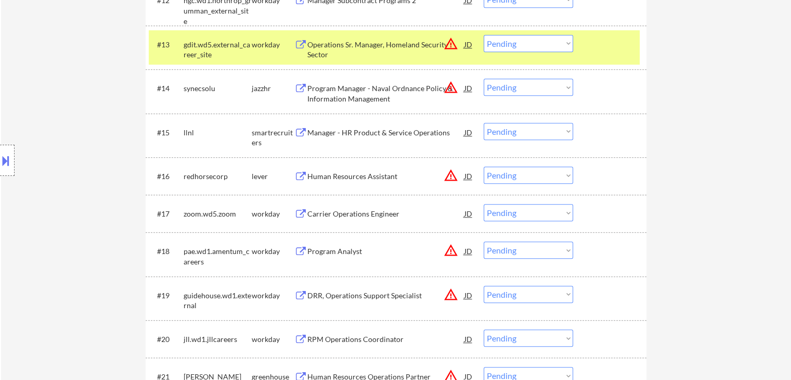
click at [347, 172] on div "Human Resources Assistant" at bounding box center [385, 176] width 157 height 10
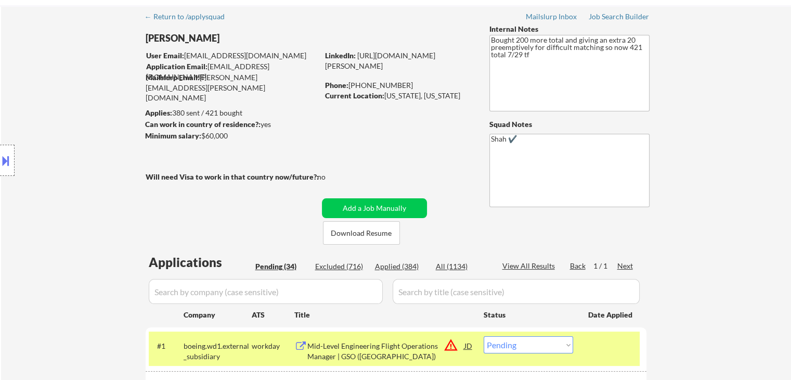
scroll to position [0, 0]
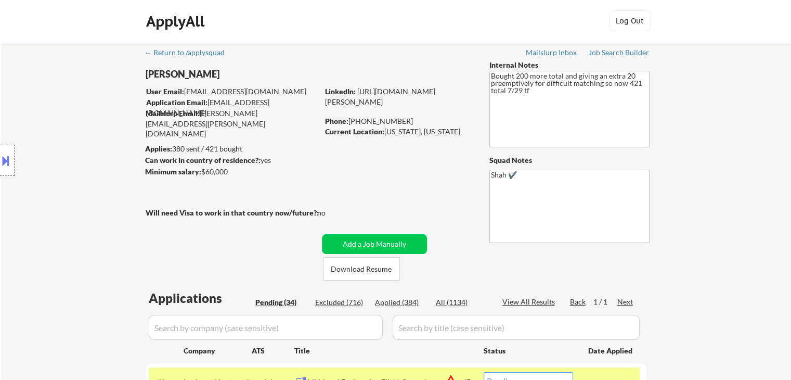
click at [377, 302] on div "Applied (384)" at bounding box center [401, 302] width 52 height 10
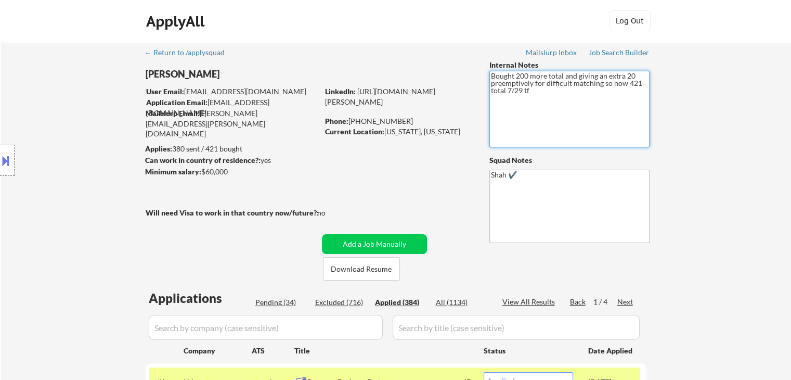
drag, startPoint x: 535, startPoint y: 94, endPoint x: 488, endPoint y: 76, distance: 49.7
drag, startPoint x: 667, startPoint y: 53, endPoint x: 516, endPoint y: 47, distance: 151.5
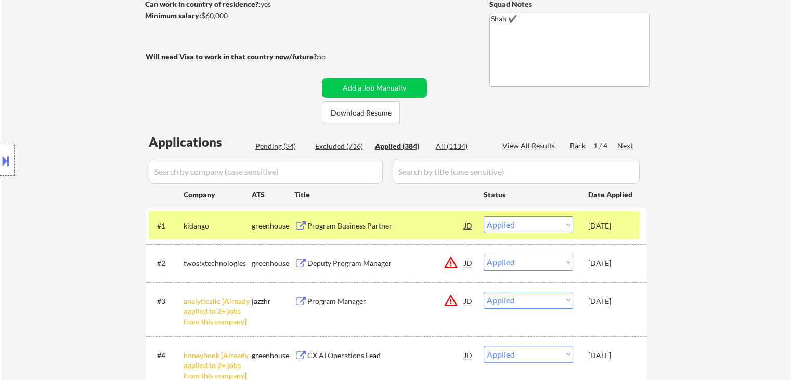
click at [82, 186] on div "Location Inclusions:" at bounding box center [93, 160] width 186 height 193
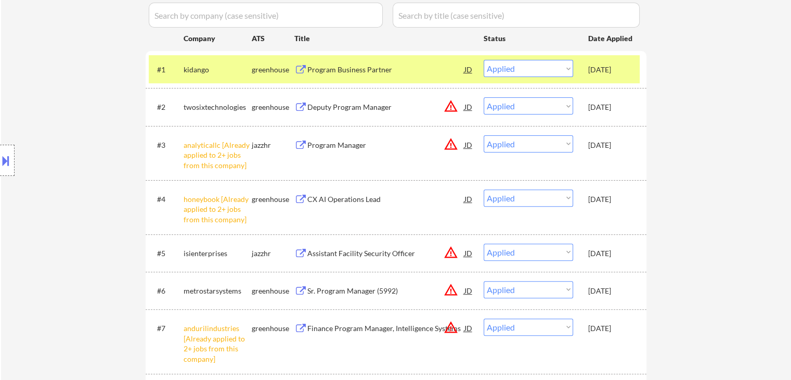
click at [99, 196] on div "Location Inclusions:" at bounding box center [93, 160] width 186 height 193
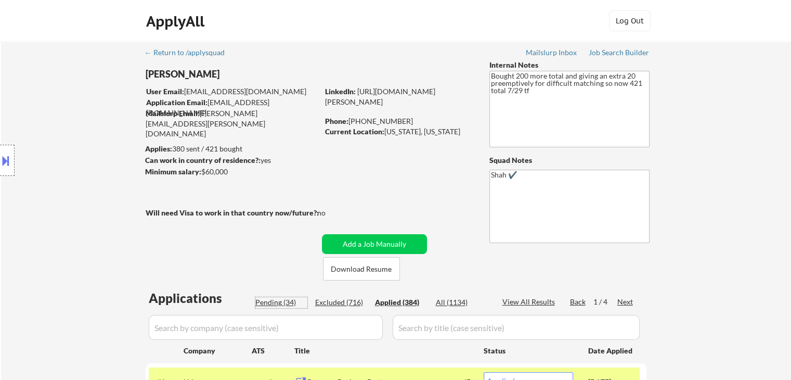
click at [274, 302] on div "Pending (34)" at bounding box center [281, 302] width 52 height 10
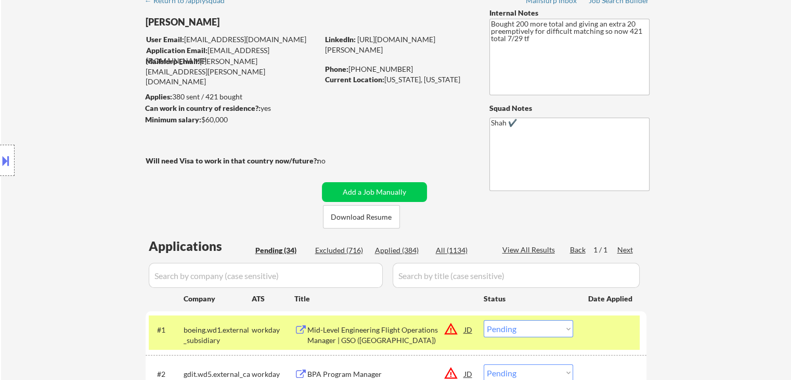
drag, startPoint x: 89, startPoint y: 247, endPoint x: 97, endPoint y: 248, distance: 7.4
click at [89, 247] on div "Location Inclusions:" at bounding box center [93, 160] width 186 height 193
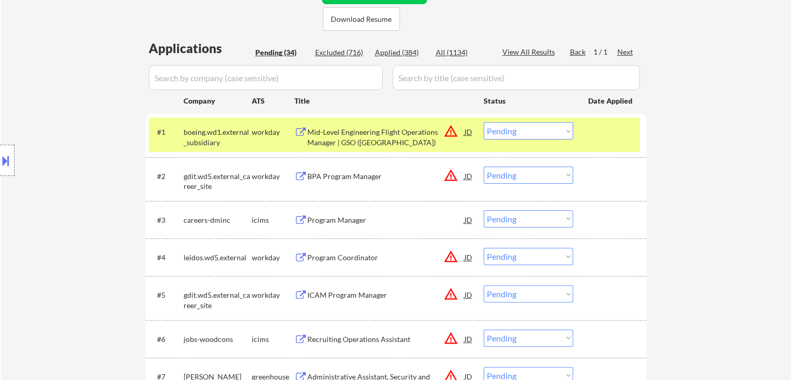
scroll to position [260, 0]
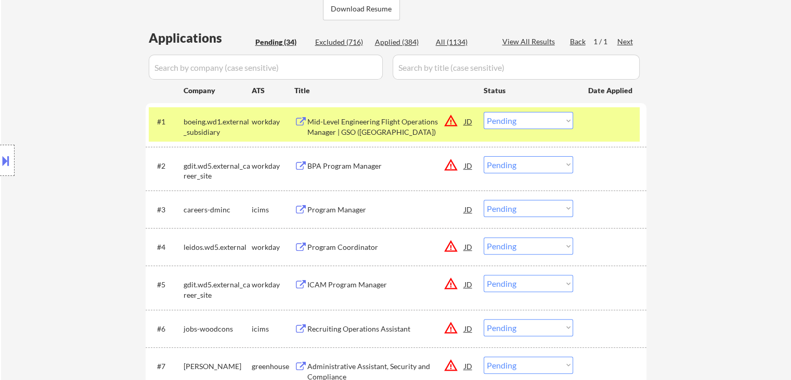
click at [77, 243] on div "Location Inclusions:" at bounding box center [93, 160] width 186 height 193
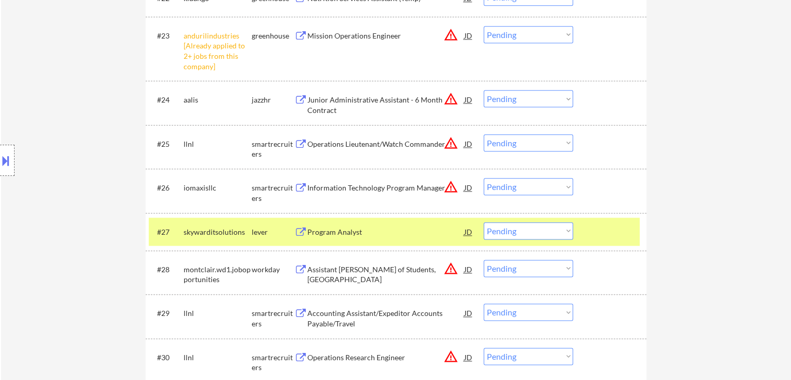
scroll to position [1352, 0]
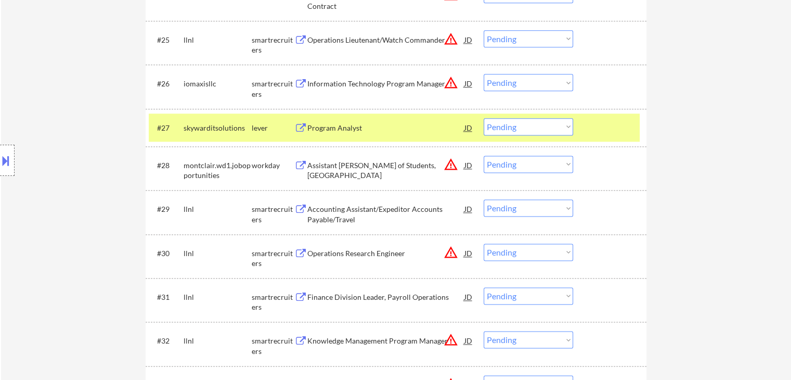
click at [76, 186] on div "Location Inclusions:" at bounding box center [93, 160] width 186 height 193
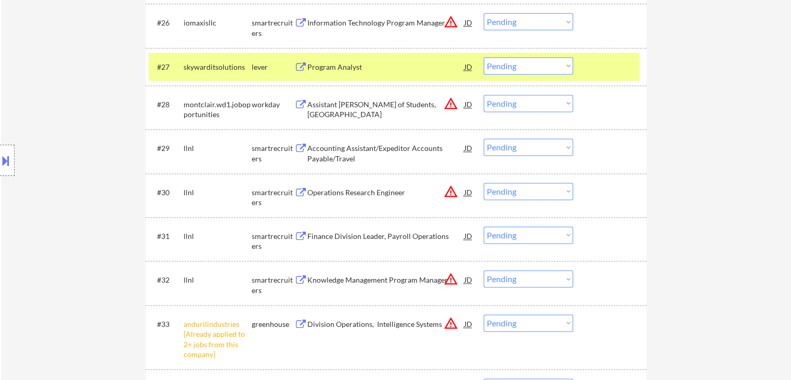
scroll to position [1456, 0]
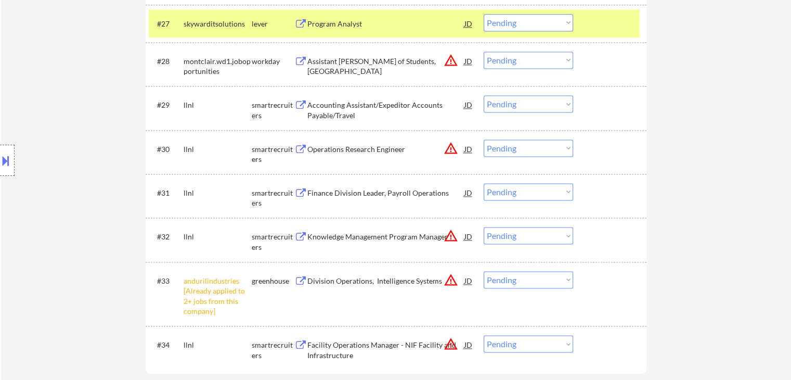
click at [76, 186] on div "Location Inclusions:" at bounding box center [93, 160] width 186 height 193
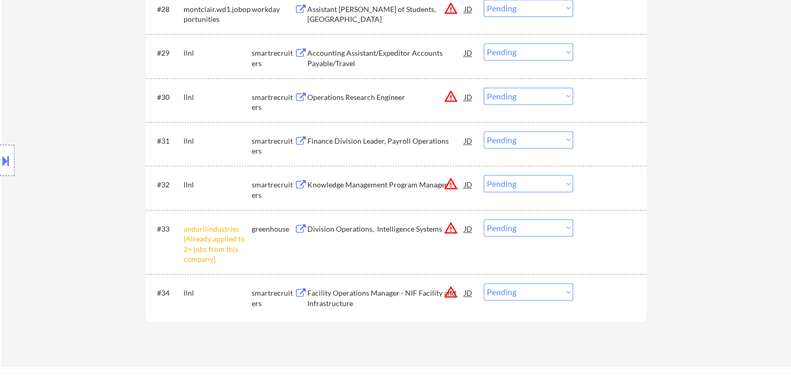
click at [76, 186] on div "Location Inclusions:" at bounding box center [93, 160] width 186 height 193
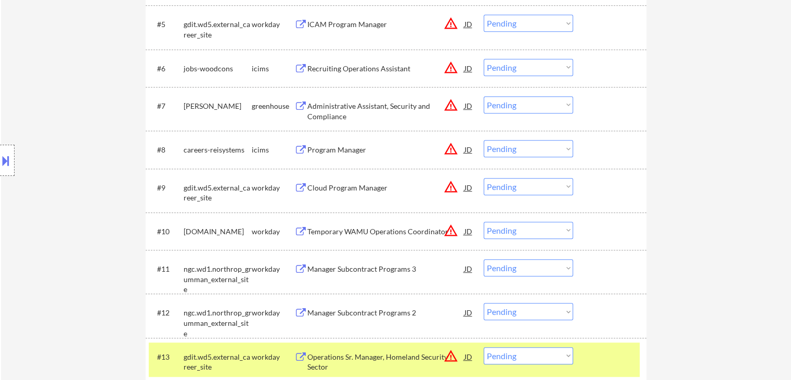
scroll to position [104, 0]
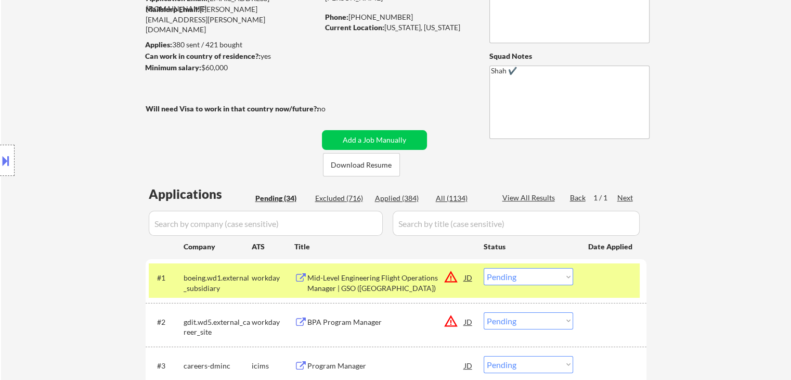
click at [76, 215] on div "Location Inclusions:" at bounding box center [93, 160] width 186 height 193
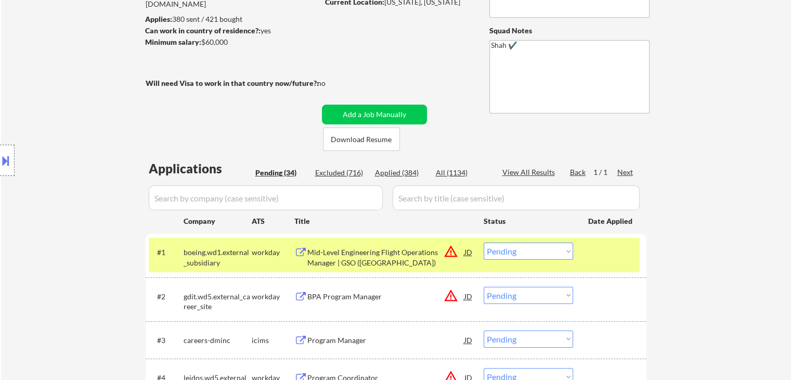
scroll to position [260, 0]
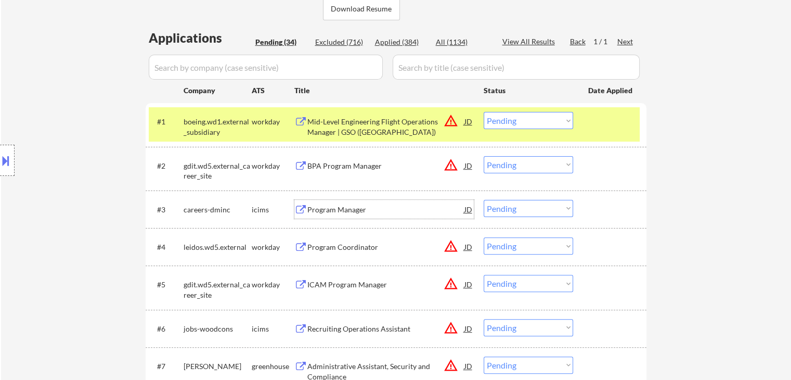
click at [332, 206] on div "Program Manager" at bounding box center [385, 209] width 157 height 10
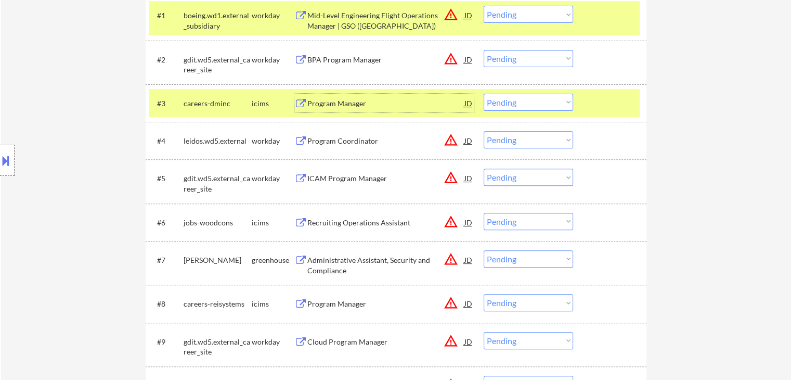
scroll to position [416, 0]
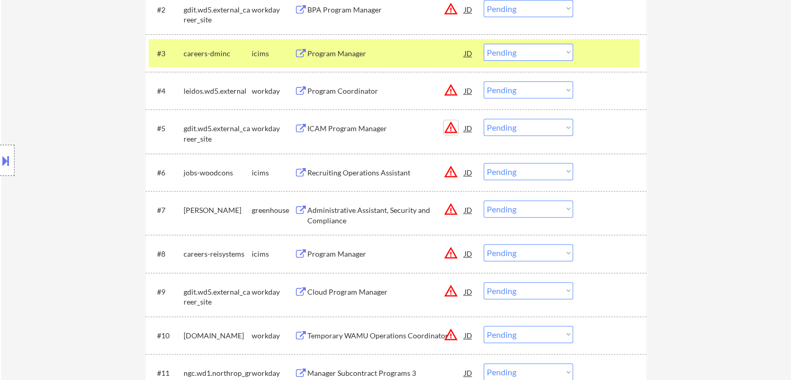
click at [451, 127] on button "warning_amber" at bounding box center [451, 127] width 15 height 15
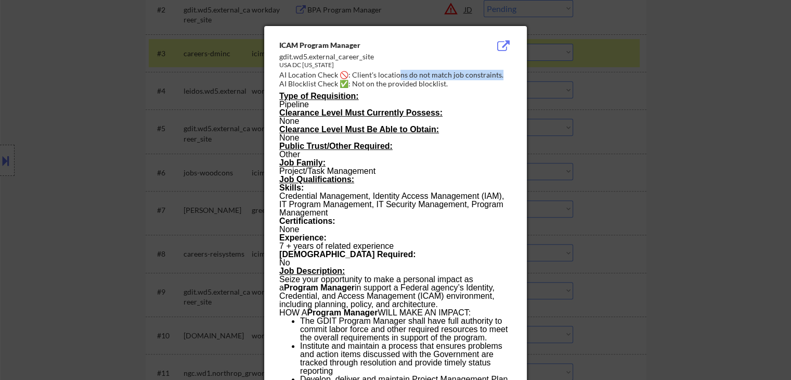
drag, startPoint x: 500, startPoint y: 74, endPoint x: 396, endPoint y: 75, distance: 104.0
click at [396, 75] on div "AI Location Check 🚫: Client's locations do not match job constraints." at bounding box center [397, 75] width 237 height 10
click at [703, 141] on div at bounding box center [395, 190] width 791 height 380
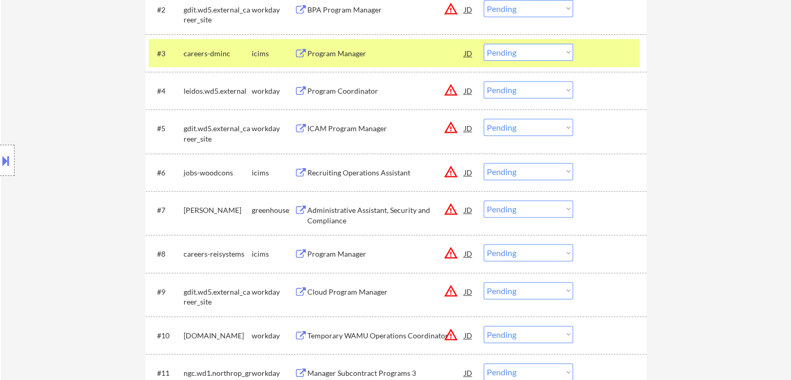
click at [353, 88] on div "Program Coordinator" at bounding box center [385, 91] width 157 height 10
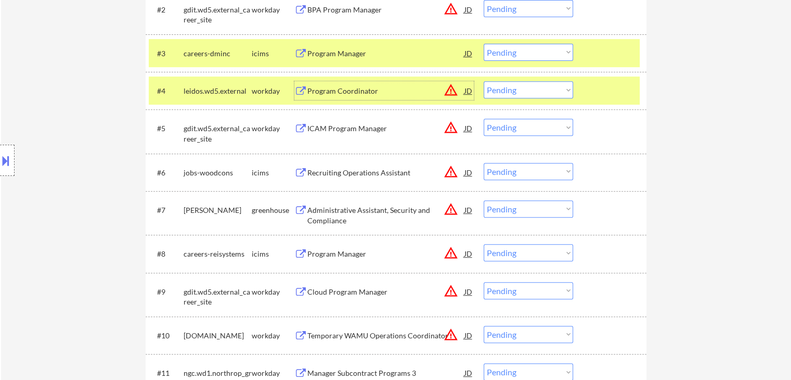
drag, startPoint x: 545, startPoint y: 92, endPoint x: 541, endPoint y: 98, distance: 7.5
click at [545, 92] on select "Choose an option... Pending Applied Excluded (Questions) Excluded (Expired) Exc…" at bounding box center [528, 89] width 89 height 17
click at [484, 81] on select "Choose an option... Pending Applied Excluded (Questions) Excluded (Expired) Exc…" at bounding box center [528, 89] width 89 height 17
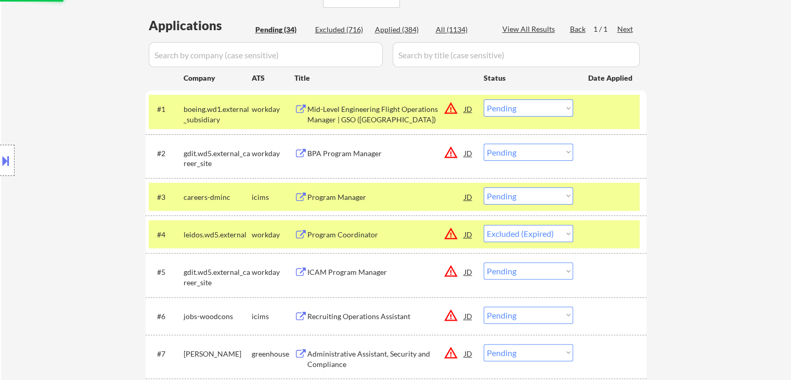
scroll to position [208, 0]
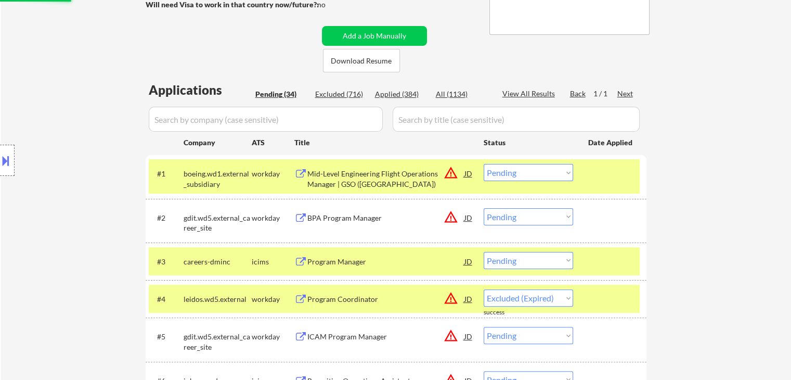
click at [622, 171] on div at bounding box center [611, 173] width 46 height 19
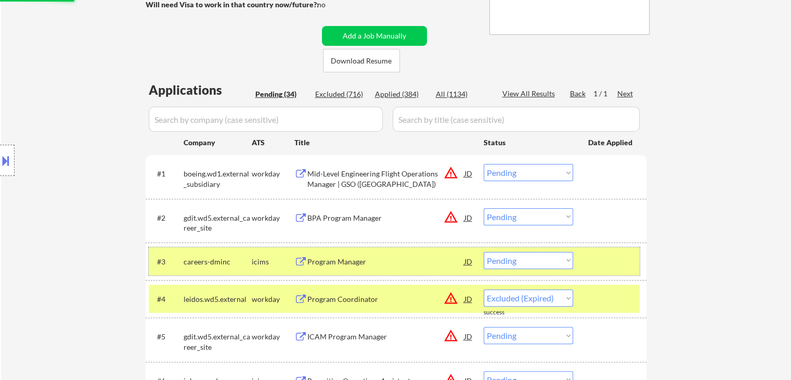
drag, startPoint x: 622, startPoint y: 261, endPoint x: 601, endPoint y: 305, distance: 48.4
click at [622, 261] on div at bounding box center [611, 261] width 46 height 19
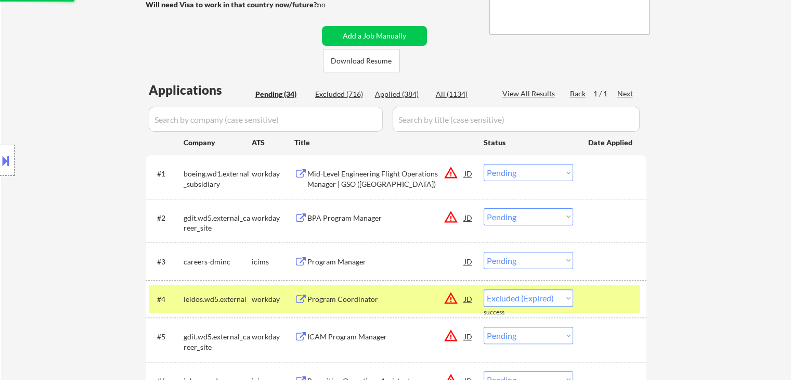
drag, startPoint x: 601, startPoint y: 305, endPoint x: 580, endPoint y: 299, distance: 22.2
click at [601, 304] on div at bounding box center [611, 298] width 46 height 19
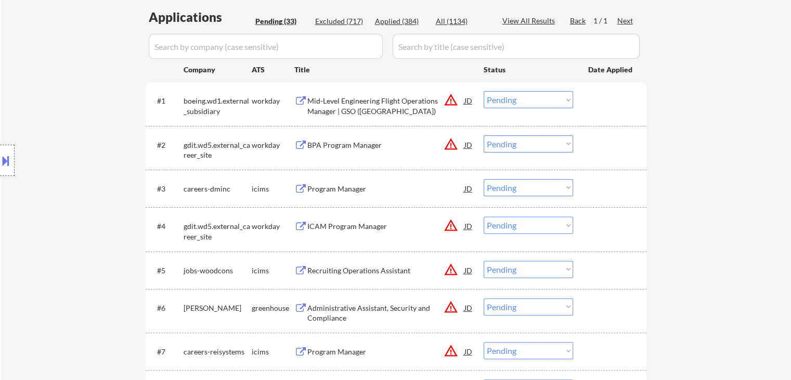
scroll to position [312, 0]
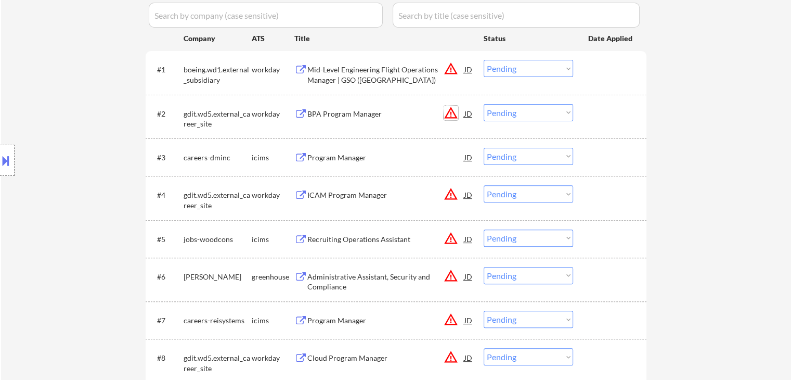
click at [455, 111] on button "warning_amber" at bounding box center [451, 113] width 15 height 15
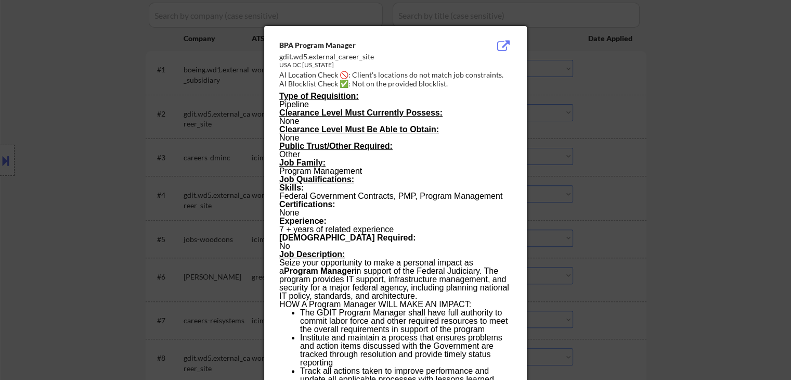
click at [659, 107] on div at bounding box center [395, 190] width 791 height 380
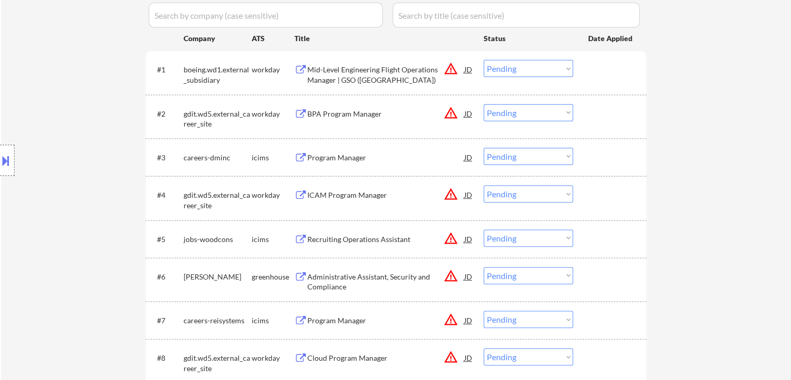
click at [340, 109] on div "BPA Program Manager" at bounding box center [385, 114] width 157 height 10
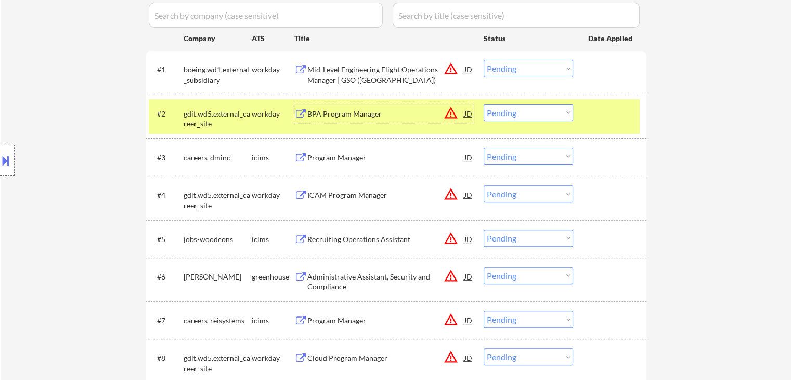
click at [518, 115] on select "Choose an option... Pending Applied Excluded (Questions) Excluded (Expired) Exc…" at bounding box center [528, 112] width 89 height 17
click at [484, 104] on select "Choose an option... Pending Applied Excluded (Questions) Excluded (Expired) Exc…" at bounding box center [528, 112] width 89 height 17
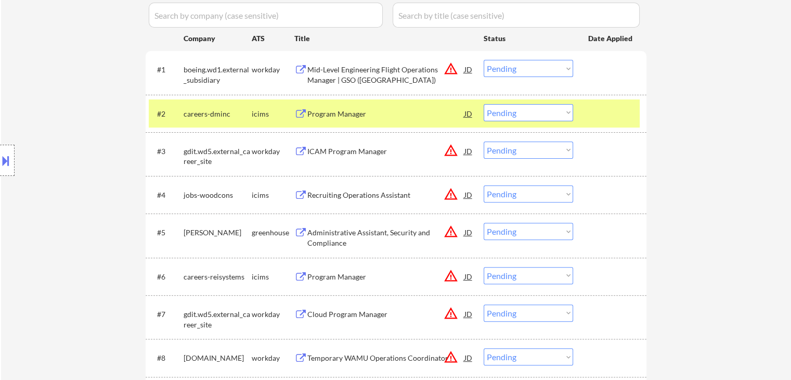
click at [345, 109] on div "Program Manager" at bounding box center [385, 114] width 157 height 10
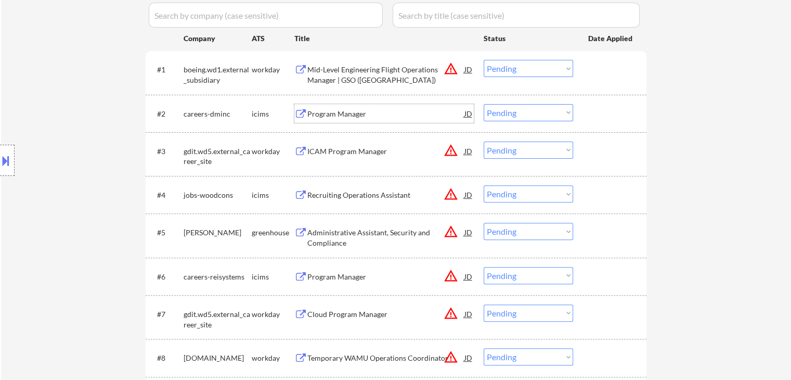
drag, startPoint x: 357, startPoint y: 151, endPoint x: 360, endPoint y: 157, distance: 6.5
click at [359, 154] on div "ICAM Program Manager" at bounding box center [385, 151] width 157 height 10
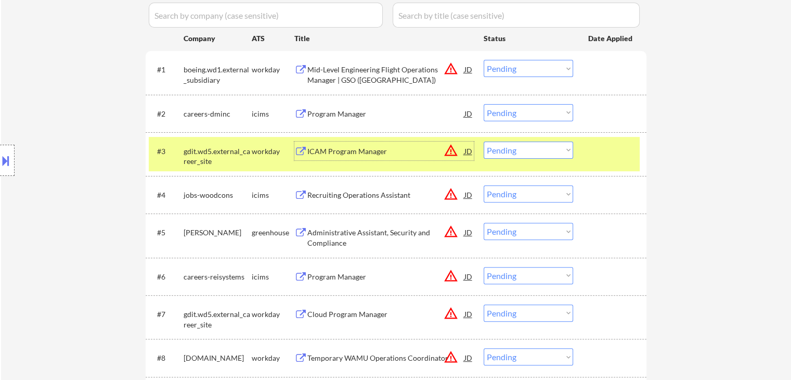
click at [450, 156] on button "warning_amber" at bounding box center [451, 150] width 15 height 15
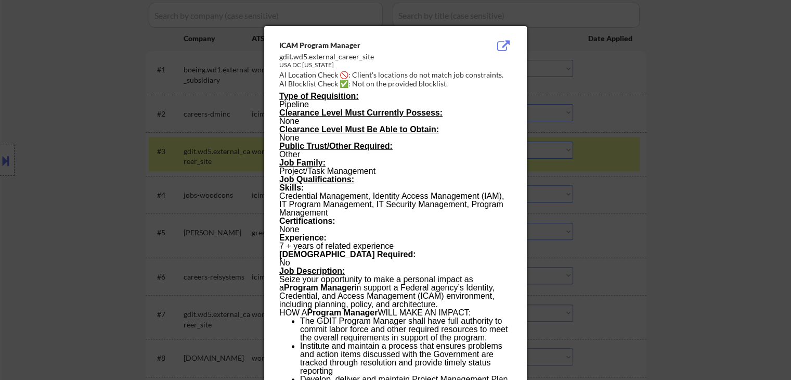
click at [564, 87] on div at bounding box center [395, 190] width 791 height 380
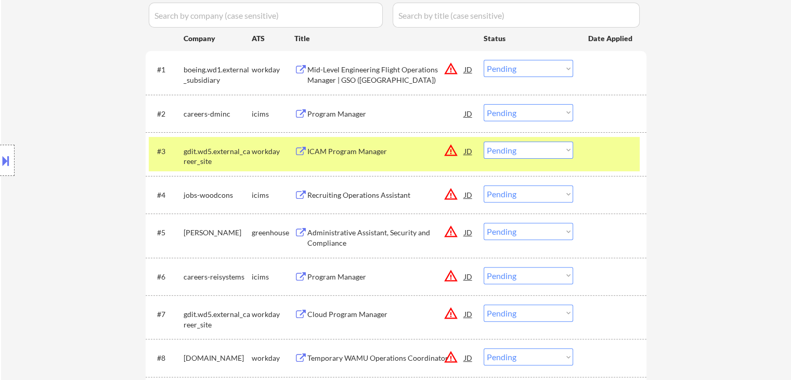
click at [539, 148] on select "Choose an option... Pending Applied Excluded (Questions) Excluded (Expired) Exc…" at bounding box center [528, 149] width 89 height 17
click at [484, 141] on select "Choose an option... Pending Applied Excluded (Questions) Excluded (Expired) Exc…" at bounding box center [528, 149] width 89 height 17
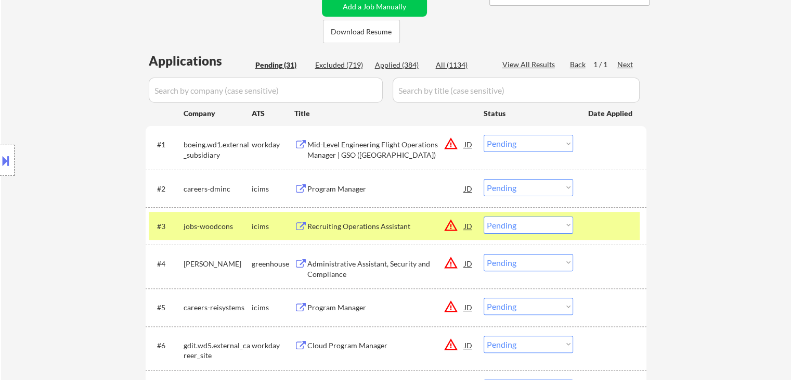
scroll to position [208, 0]
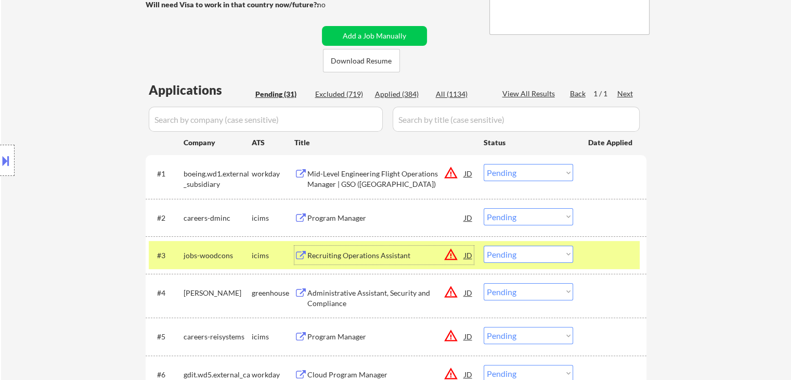
click at [339, 257] on div "Recruiting Operations Assistant" at bounding box center [385, 255] width 157 height 10
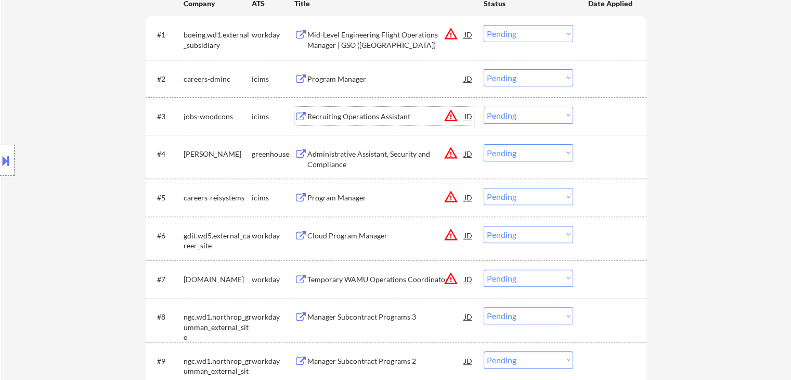
scroll to position [364, 0]
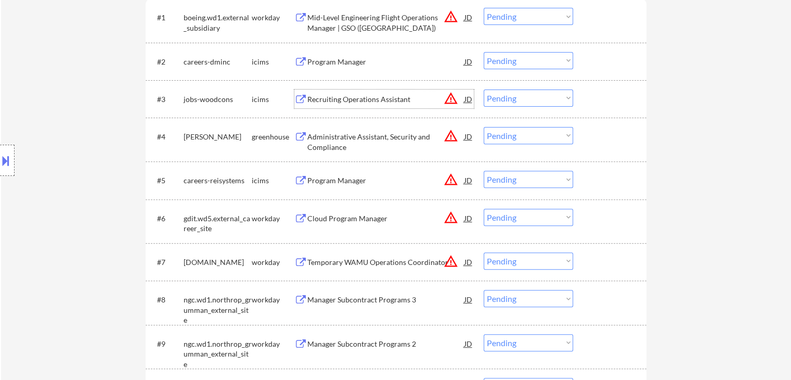
click at [328, 182] on div "Program Manager" at bounding box center [385, 180] width 157 height 10
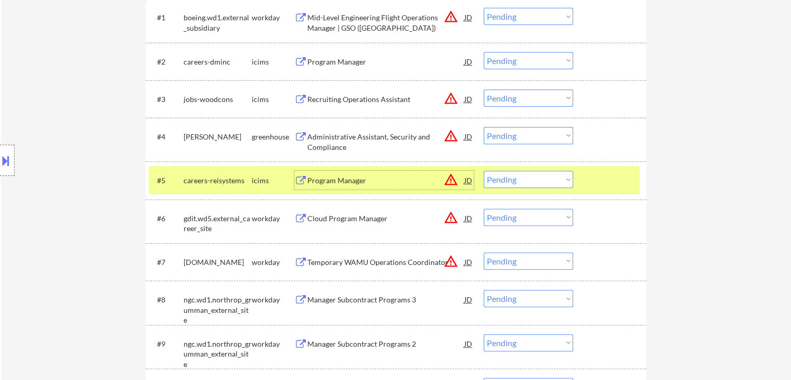
scroll to position [468, 0]
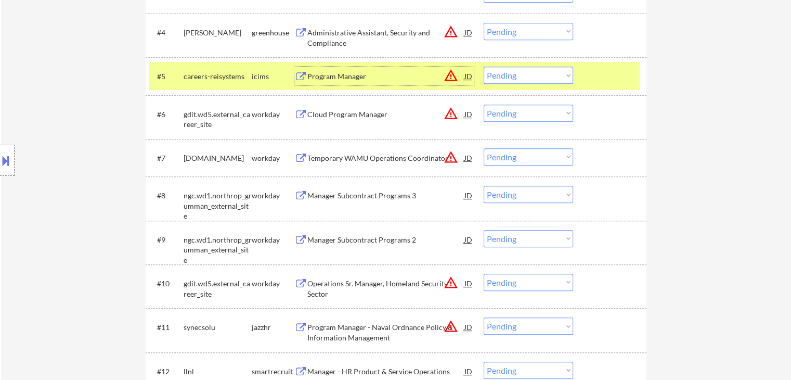
click at [447, 113] on button "warning_amber" at bounding box center [451, 113] width 15 height 15
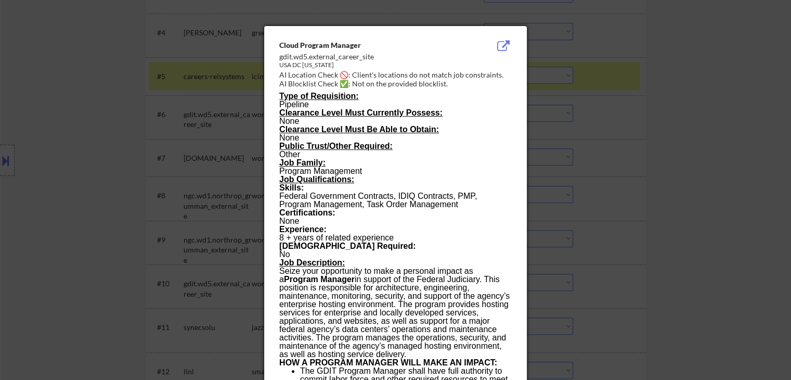
click at [662, 105] on div at bounding box center [395, 190] width 791 height 380
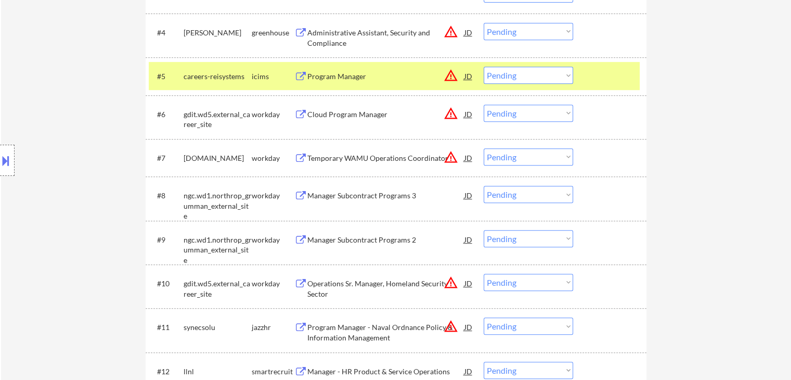
click at [353, 116] on div "Cloud Program Manager" at bounding box center [385, 114] width 157 height 10
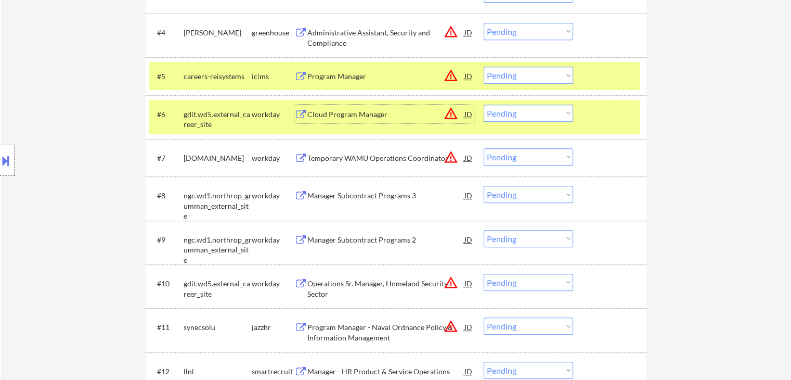
click at [522, 115] on select "Choose an option... Pending Applied Excluded (Questions) Excluded (Expired) Exc…" at bounding box center [528, 113] width 89 height 17
click at [484, 105] on select "Choose an option... Pending Applied Excluded (Questions) Excluded (Expired) Exc…" at bounding box center [528, 113] width 89 height 17
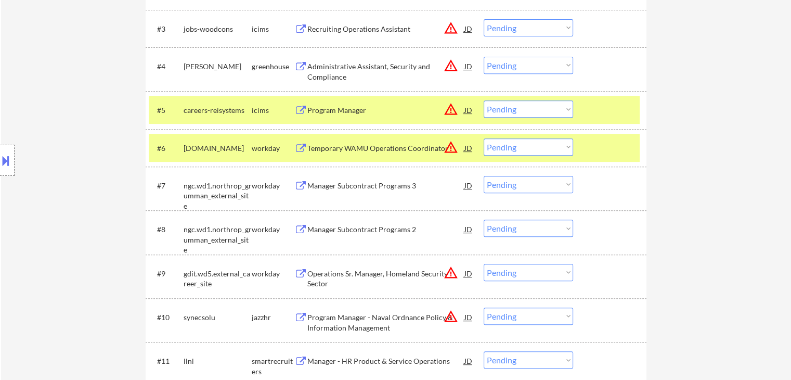
scroll to position [416, 0]
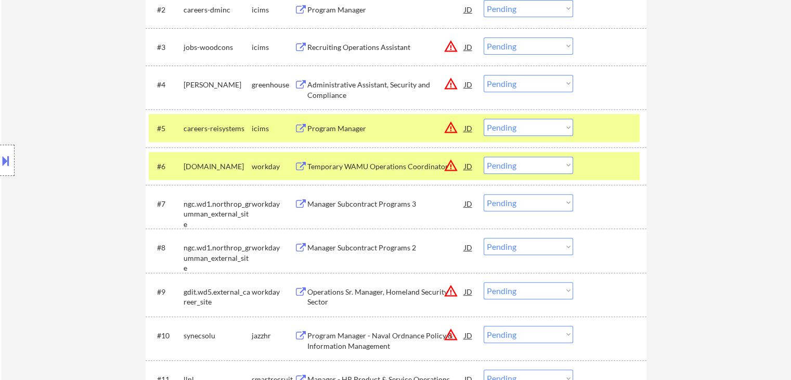
click at [519, 130] on select "Choose an option... Pending Applied Excluded (Questions) Excluded (Expired) Exc…" at bounding box center [528, 127] width 89 height 17
click at [484, 119] on select "Choose an option... Pending Applied Excluded (Questions) Excluded (Expired) Exc…" at bounding box center [528, 127] width 89 height 17
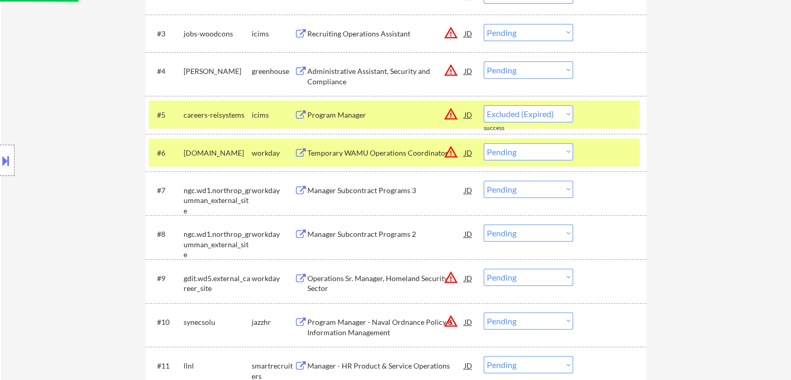
scroll to position [468, 0]
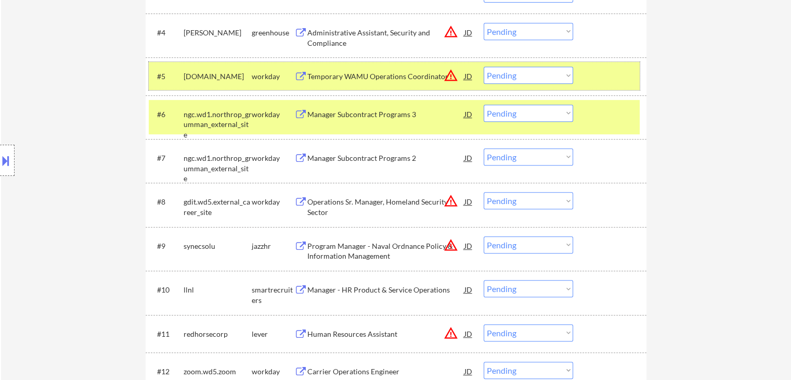
click at [624, 76] on div at bounding box center [611, 76] width 46 height 19
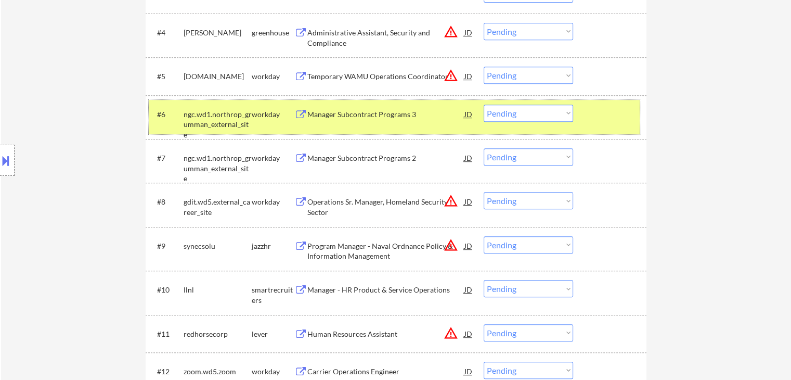
click at [626, 116] on div at bounding box center [611, 114] width 46 height 19
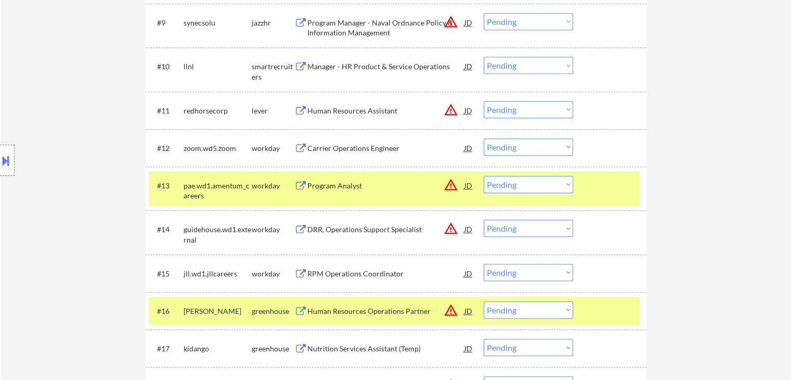
scroll to position [728, 0]
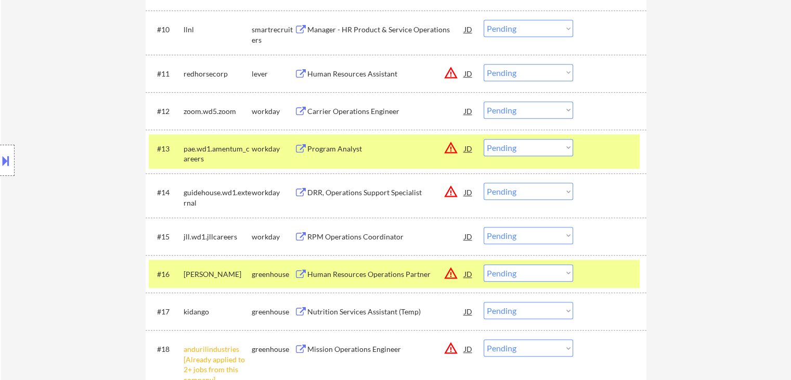
click at [334, 144] on div "Program Analyst" at bounding box center [385, 149] width 157 height 10
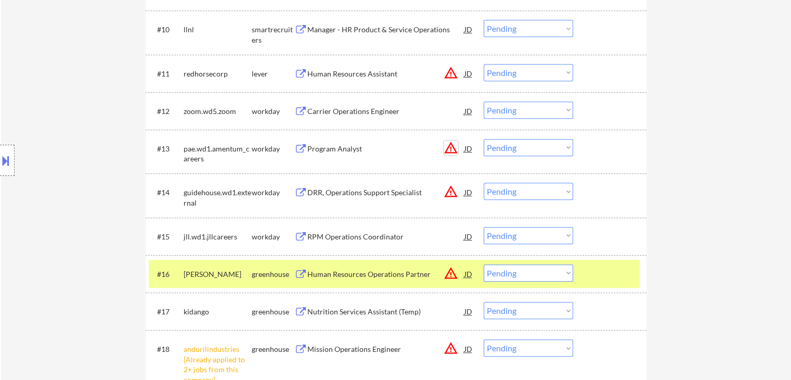
click at [452, 149] on button "warning_amber" at bounding box center [451, 147] width 15 height 15
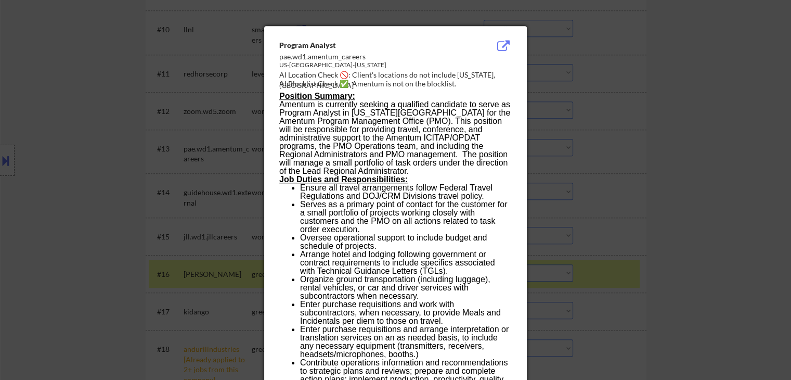
click at [595, 82] on div at bounding box center [395, 190] width 791 height 380
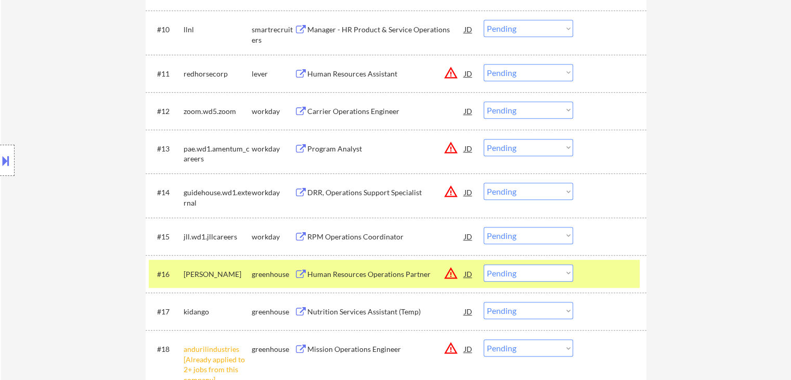
click at [537, 150] on select "Choose an option... Pending Applied Excluded (Questions) Excluded (Expired) Exc…" at bounding box center [528, 147] width 89 height 17
click at [484, 139] on select "Choose an option... Pending Applied Excluded (Questions) Excluded (Expired) Exc…" at bounding box center [528, 147] width 89 height 17
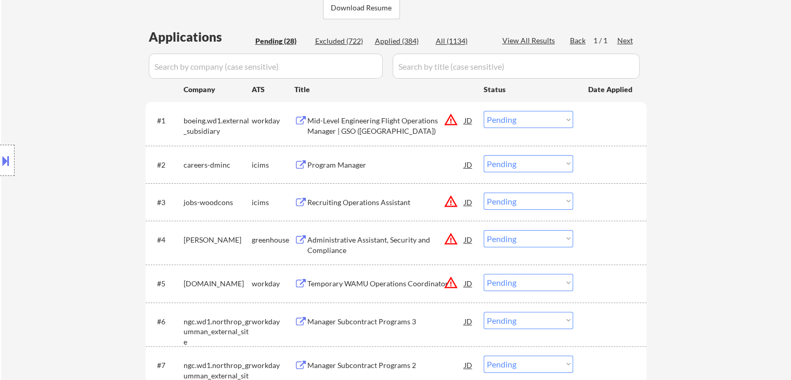
scroll to position [208, 0]
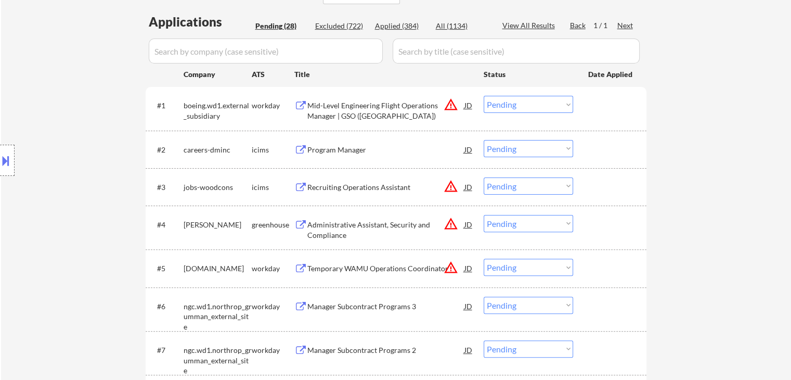
scroll to position [312, 0]
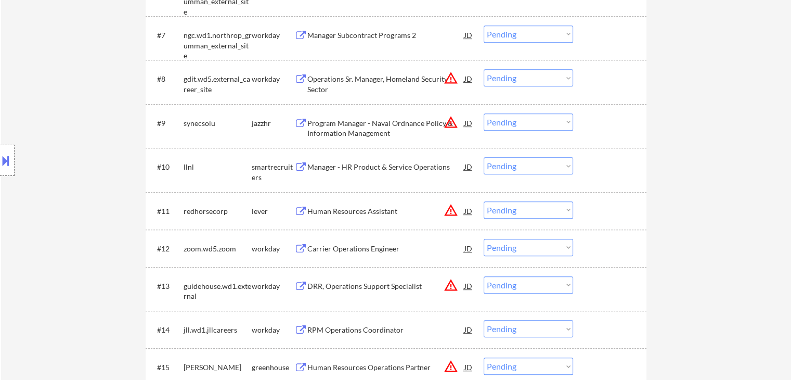
scroll to position [624, 0]
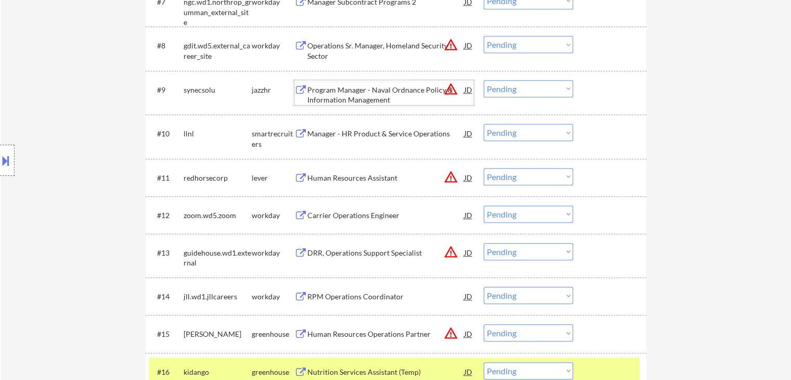
click at [345, 94] on div "Program Manager - Naval Ordnance Policy & Information Management" at bounding box center [385, 95] width 157 height 20
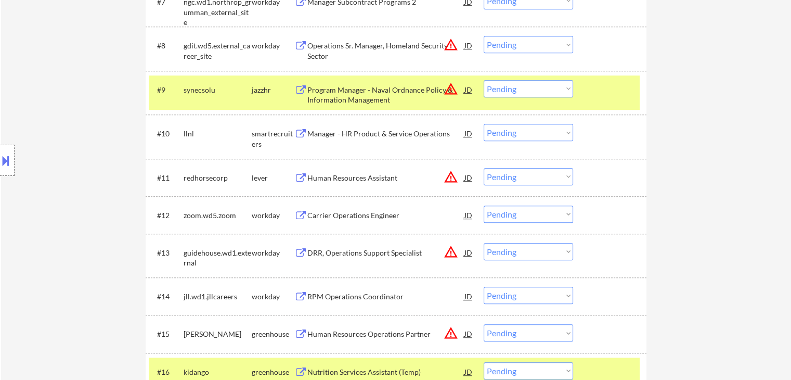
click at [9, 159] on button at bounding box center [5, 160] width 11 height 17
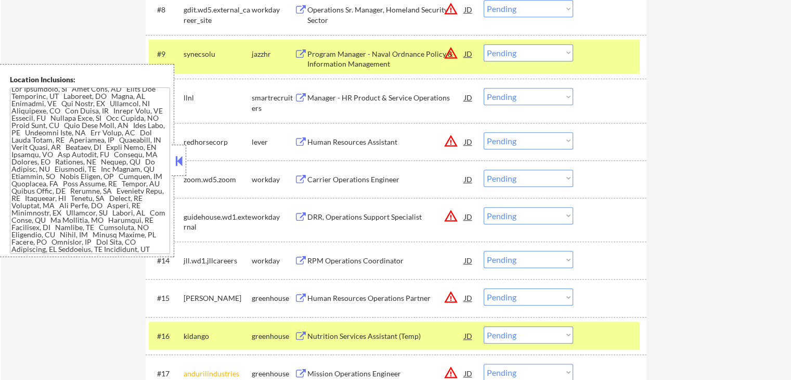
scroll to position [676, 0]
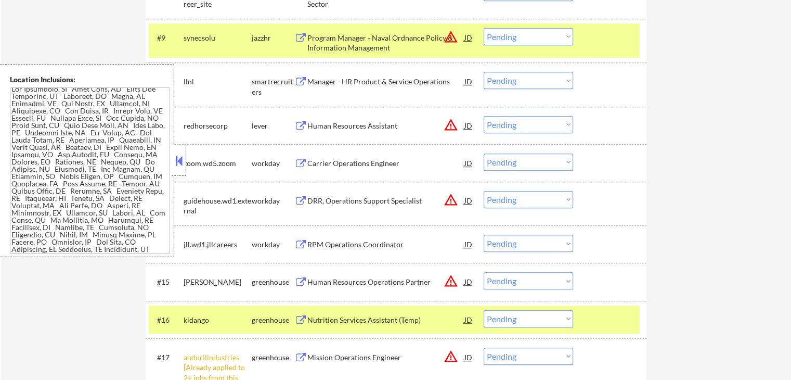
click at [185, 159] on div at bounding box center [179, 160] width 15 height 31
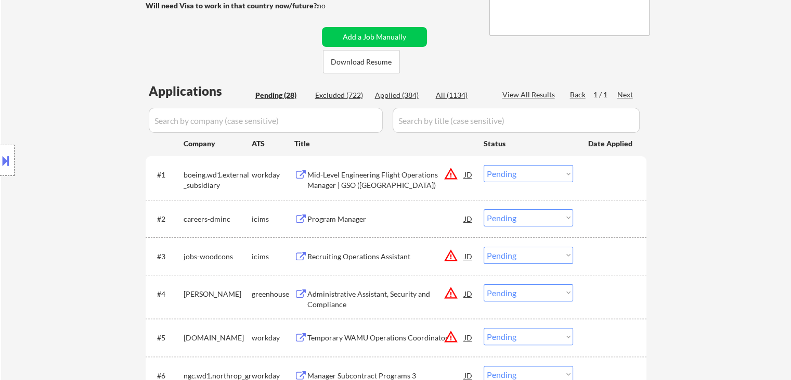
scroll to position [0, 0]
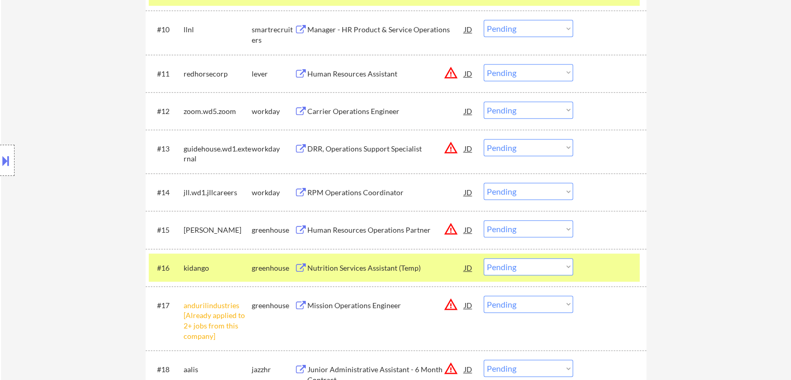
click at [100, 251] on div "Location Inclusions:" at bounding box center [93, 160] width 186 height 193
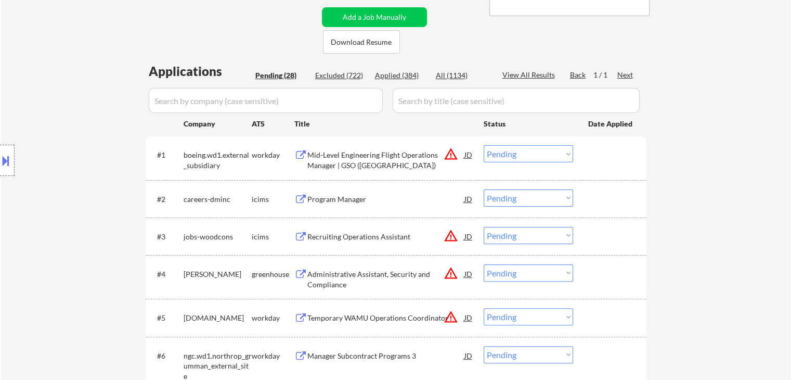
scroll to position [312, 0]
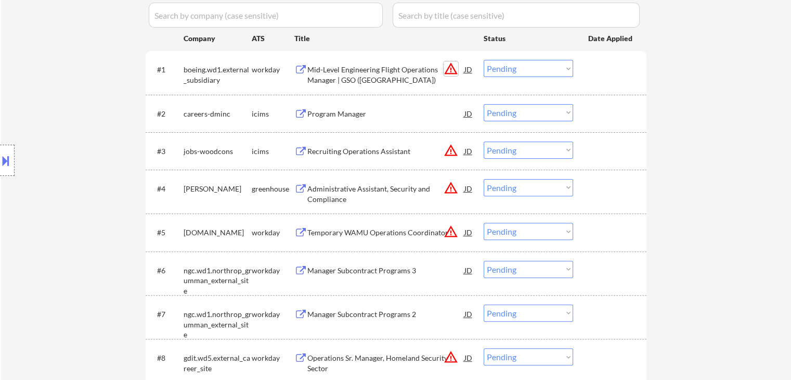
click at [452, 68] on button "warning_amber" at bounding box center [451, 68] width 15 height 15
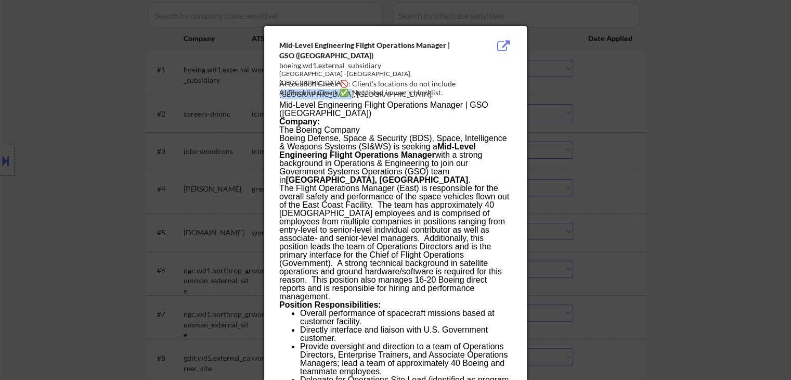
drag, startPoint x: 472, startPoint y: 82, endPoint x: 457, endPoint y: 82, distance: 15.6
click at [457, 82] on div "AI Location Check 🚫: Client's locations do not include [GEOGRAPHIC_DATA], [GEOG…" at bounding box center [397, 89] width 237 height 20
click at [463, 84] on div "AI Location Check 🚫: Client's locations do not include [GEOGRAPHIC_DATA], [GEOG…" at bounding box center [397, 89] width 237 height 20
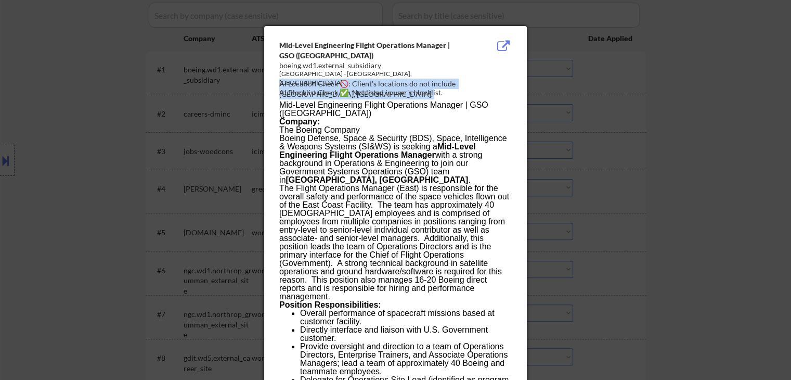
click at [464, 83] on div "AI Location Check 🚫: Client's locations do not include [GEOGRAPHIC_DATA], [GEOG…" at bounding box center [397, 89] width 237 height 20
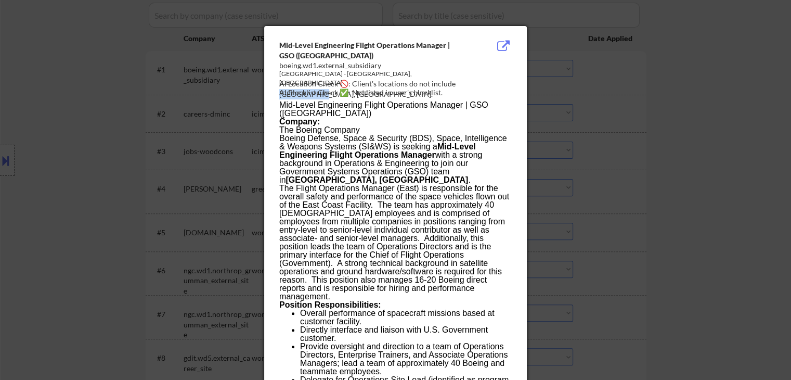
click at [464, 83] on div "AI Location Check 🚫: Client's locations do not include [GEOGRAPHIC_DATA], [GEOG…" at bounding box center [397, 89] width 237 height 20
click at [643, 84] on div at bounding box center [395, 190] width 791 height 380
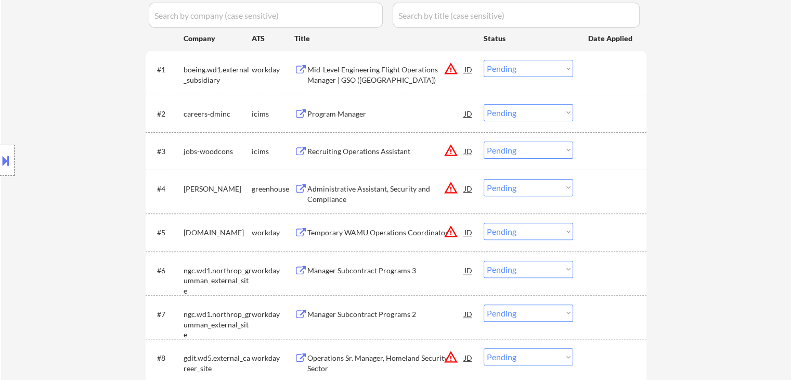
click at [1, 153] on button at bounding box center [5, 160] width 11 height 17
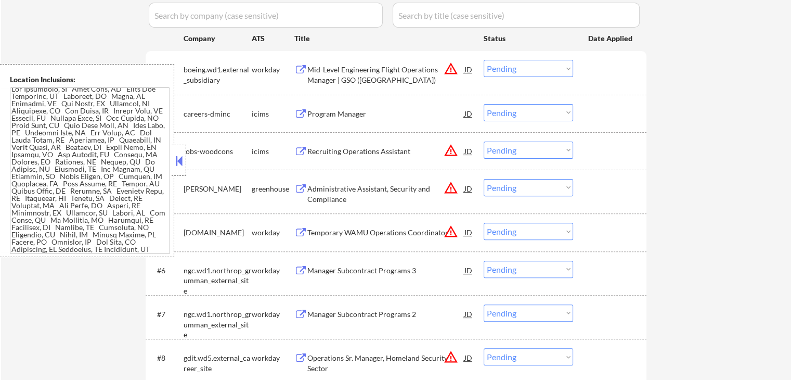
scroll to position [118, 0]
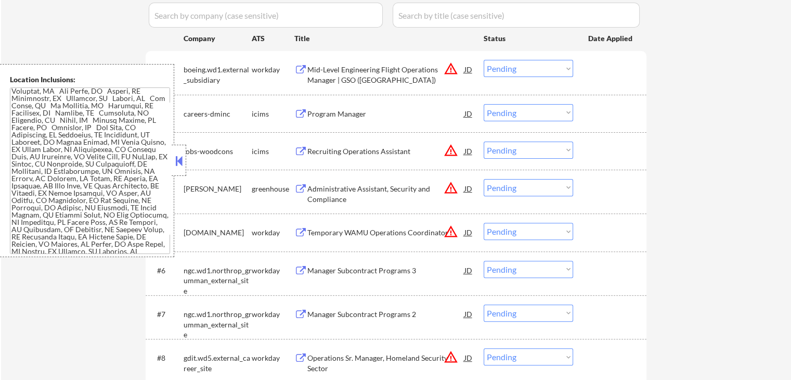
click at [362, 80] on div "Mid-Level Engineering Flight Operations Manager | GSO ([GEOGRAPHIC_DATA])" at bounding box center [385, 74] width 157 height 20
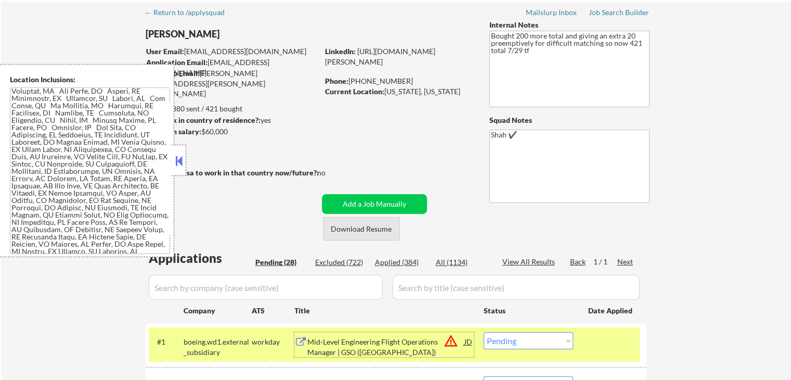
scroll to position [52, 0]
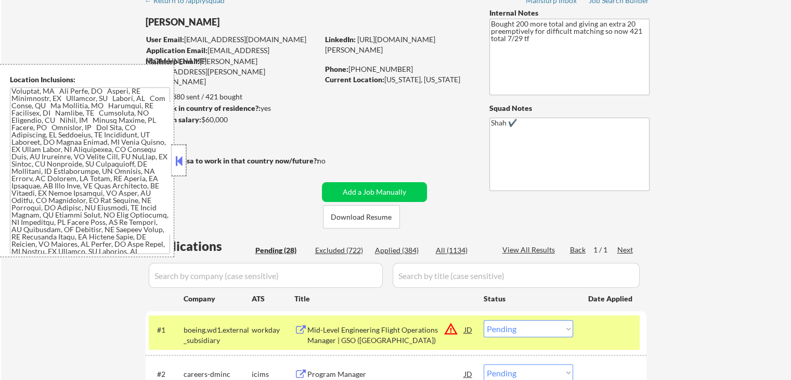
click at [185, 163] on div at bounding box center [179, 160] width 15 height 31
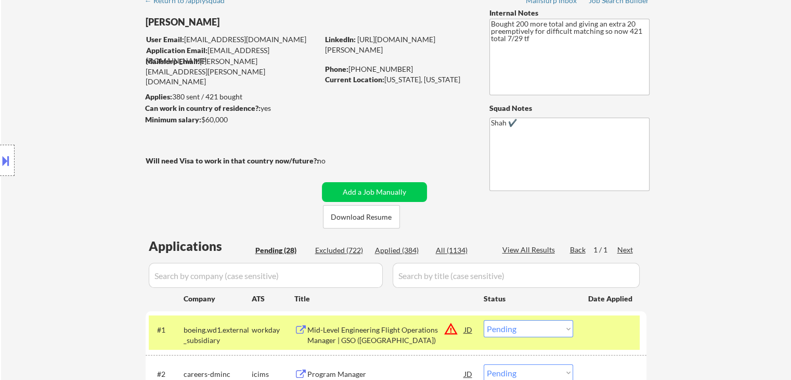
scroll to position [156, 0]
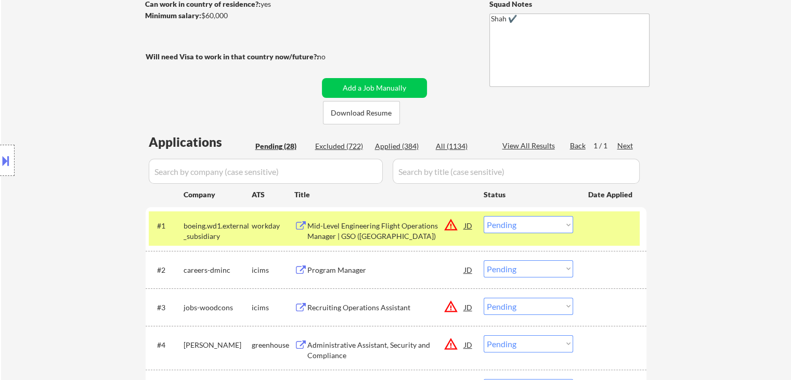
click at [512, 225] on select "Choose an option... Pending Applied Excluded (Questions) Excluded (Expired) Exc…" at bounding box center [528, 224] width 89 height 17
click at [484, 216] on select "Choose an option... Pending Applied Excluded (Questions) Excluded (Expired) Exc…" at bounding box center [528, 224] width 89 height 17
click at [117, 205] on div "Location Inclusions:" at bounding box center [93, 160] width 186 height 193
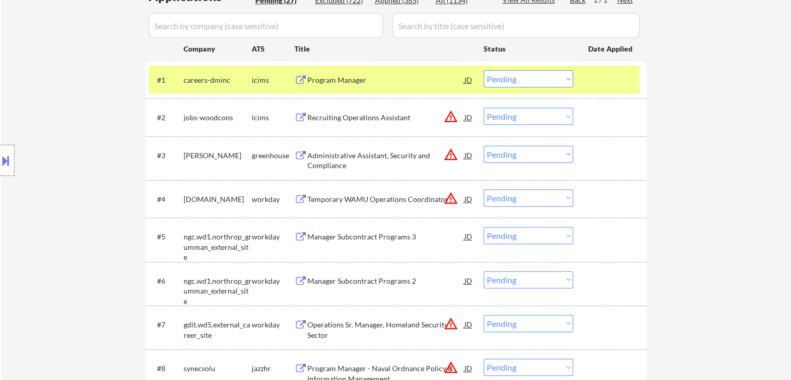
scroll to position [312, 0]
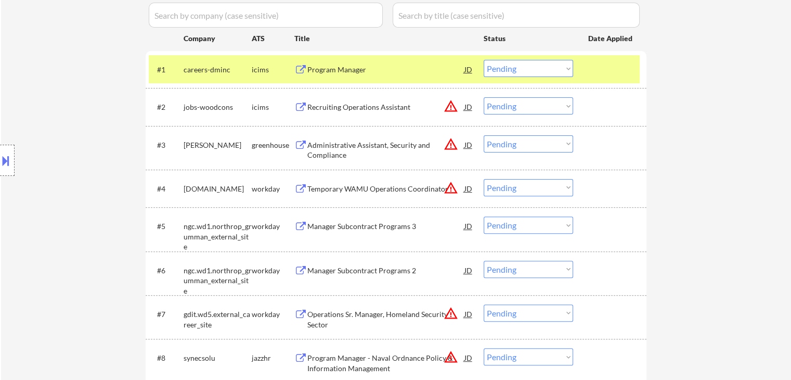
click at [562, 65] on select "Choose an option... Pending Applied Excluded (Questions) Excluded (Expired) Exc…" at bounding box center [528, 68] width 89 height 17
click at [323, 68] on div "Program Manager" at bounding box center [385, 69] width 157 height 10
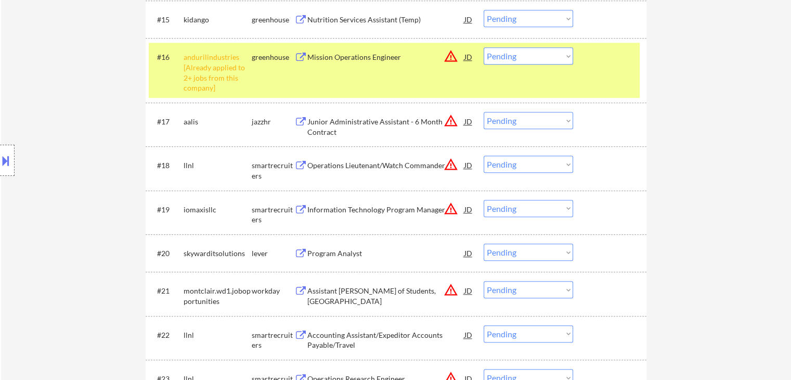
scroll to position [936, 0]
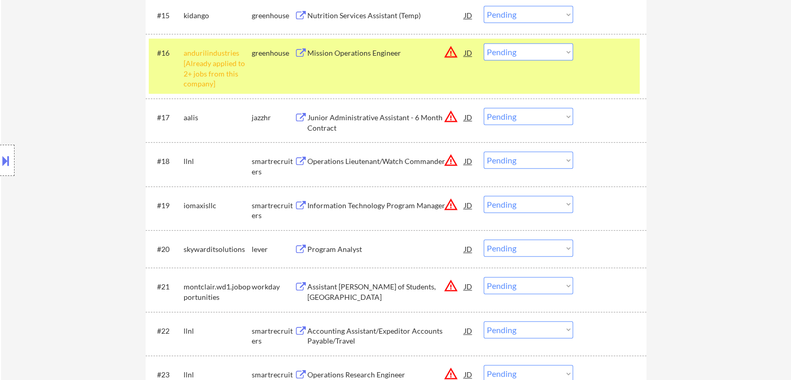
drag, startPoint x: 545, startPoint y: 55, endPoint x: 520, endPoint y: 205, distance: 152.3
click at [545, 55] on select "Choose an option... Pending Applied Excluded (Questions) Excluded (Expired) Exc…" at bounding box center [528, 51] width 89 height 17
click at [484, 43] on select "Choose an option... Pending Applied Excluded (Questions) Excluded (Expired) Exc…" at bounding box center [528, 51] width 89 height 17
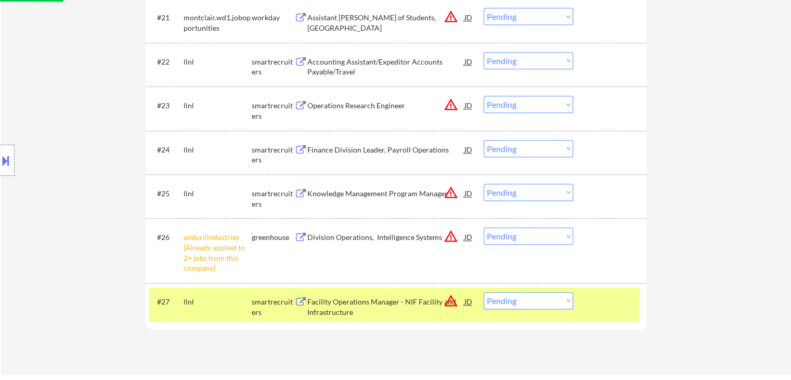
scroll to position [1248, 0]
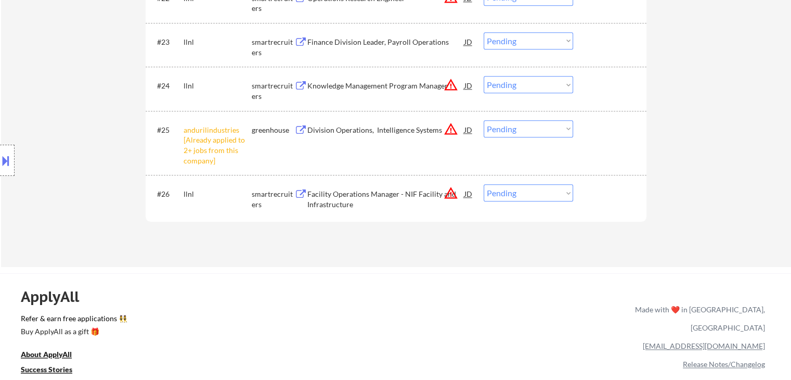
click at [527, 127] on select "Choose an option... Pending Applied Excluded (Questions) Excluded (Expired) Exc…" at bounding box center [528, 128] width 89 height 17
click at [484, 120] on select "Choose an option... Pending Applied Excluded (Questions) Excluded (Expired) Exc…" at bounding box center [528, 128] width 89 height 17
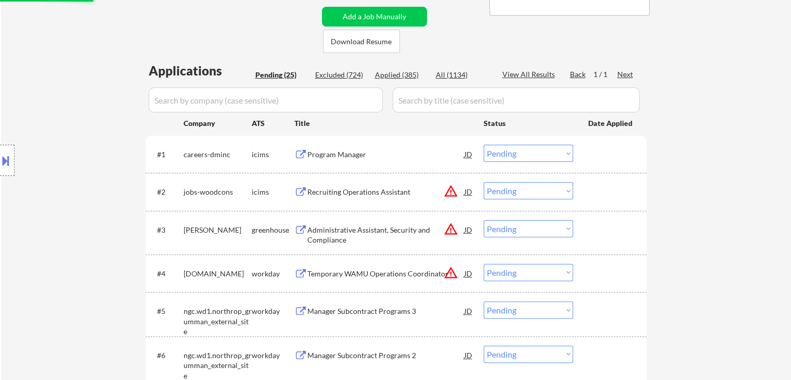
scroll to position [260, 0]
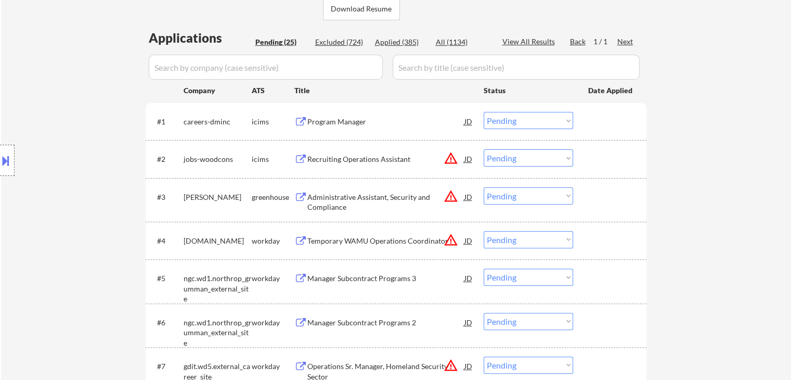
click at [539, 112] on select "Choose an option... Pending Applied Excluded (Questions) Excluded (Expired) Exc…" at bounding box center [528, 120] width 89 height 17
click at [484, 112] on select "Choose an option... Pending Applied Excluded (Questions) Excluded (Expired) Exc…" at bounding box center [528, 120] width 89 height 17
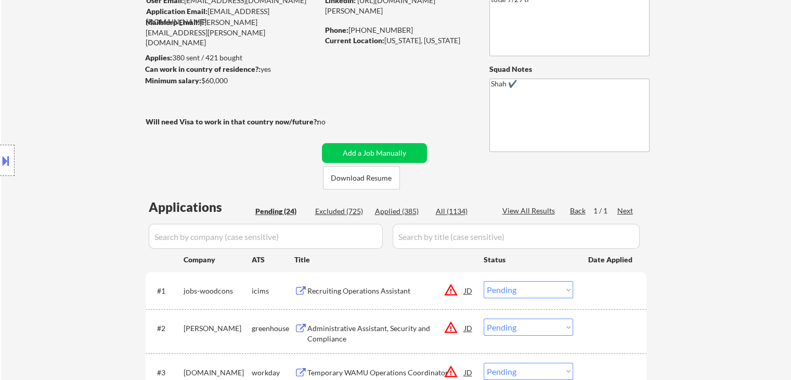
scroll to position [0, 0]
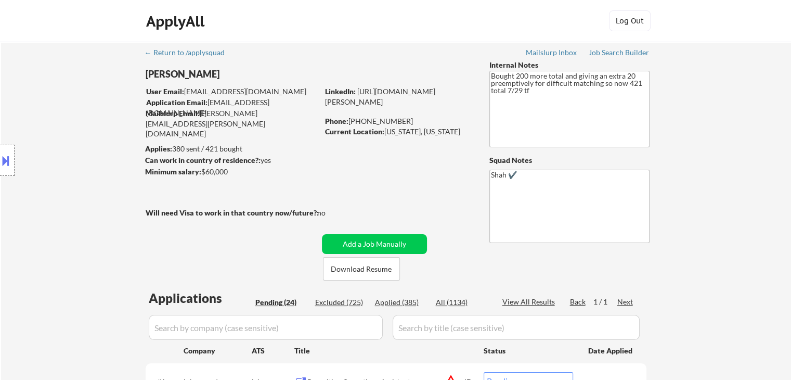
click at [38, 192] on div "Location Inclusions:" at bounding box center [93, 160] width 186 height 193
click at [101, 200] on div "Location Inclusions:" at bounding box center [93, 160] width 186 height 193
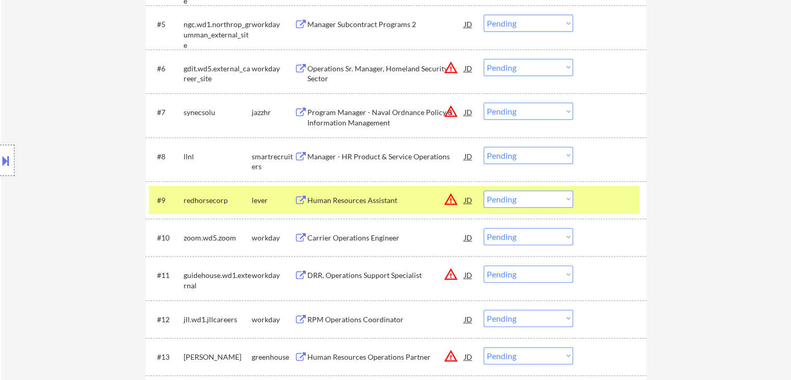
scroll to position [728, 0]
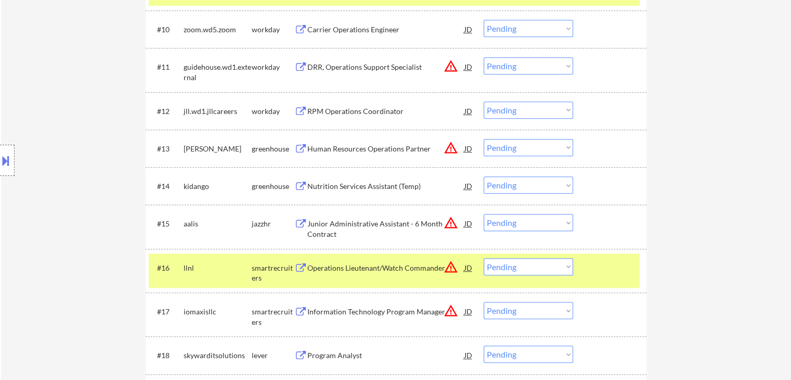
click at [98, 179] on div "Location Inclusions:" at bounding box center [93, 160] width 186 height 193
click at [454, 225] on button "warning_amber" at bounding box center [451, 222] width 15 height 15
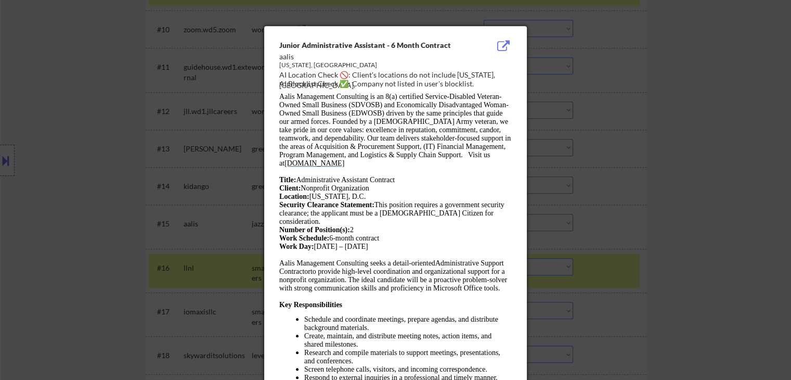
click at [640, 111] on div at bounding box center [395, 190] width 791 height 380
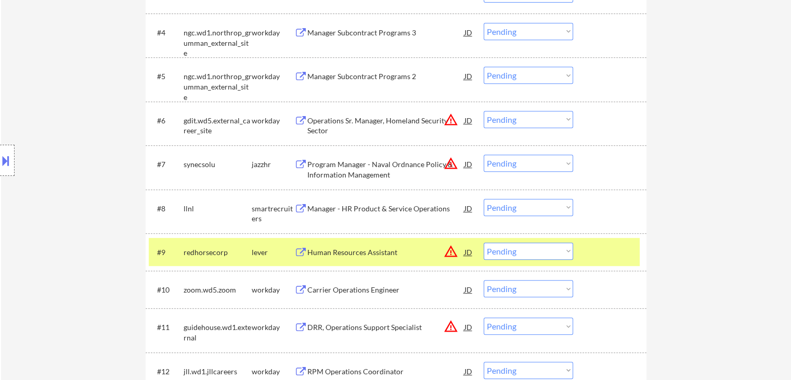
scroll to position [260, 0]
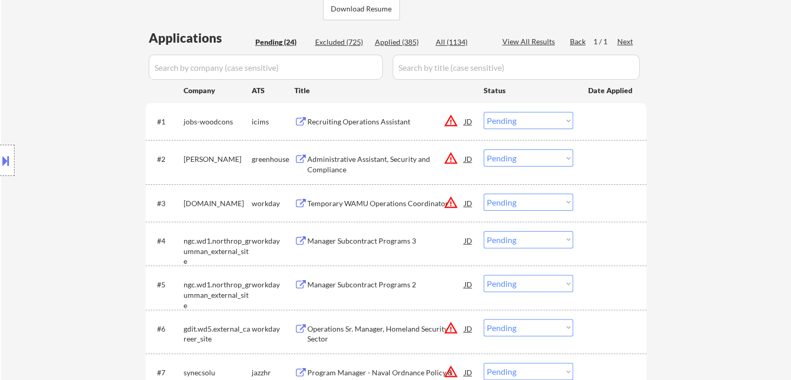
click at [451, 119] on button "warning_amber" at bounding box center [451, 120] width 15 height 15
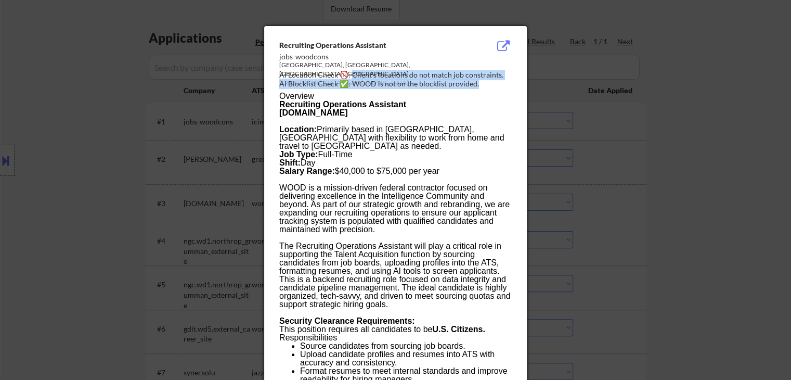
drag, startPoint x: 479, startPoint y: 82, endPoint x: 351, endPoint y: 75, distance: 128.1
click at [351, 75] on div "Recruiting Operations Assistant jobs-woodcons [GEOGRAPHIC_DATA], [GEOGRAPHIC_DA…" at bounding box center [397, 65] width 237 height 50
click at [378, 88] on div "AI Blocklist Check ✅: WOOD is not on the blocklist provided." at bounding box center [397, 84] width 237 height 10
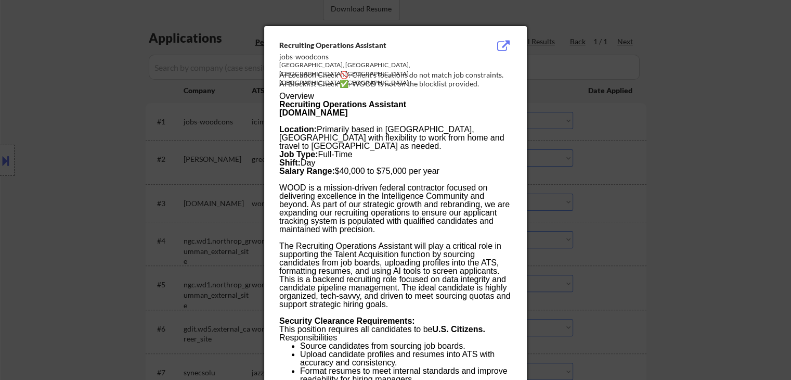
click at [624, 100] on div at bounding box center [395, 190] width 791 height 380
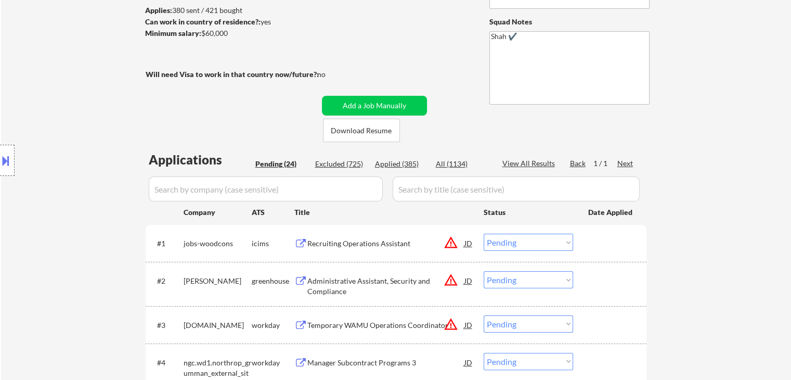
scroll to position [0, 0]
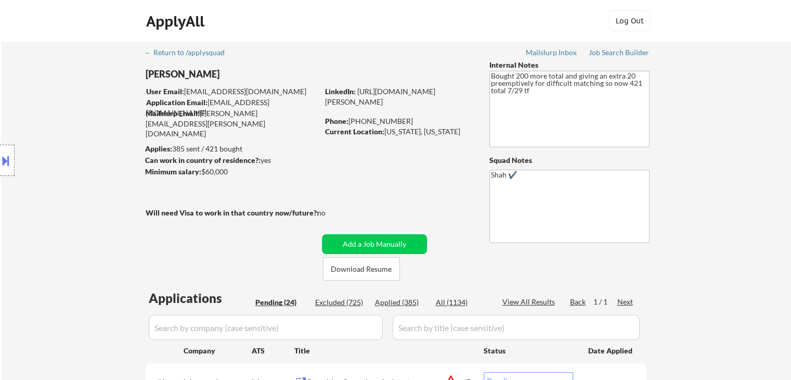
click at [85, 143] on div "Location Inclusions:" at bounding box center [93, 160] width 186 height 193
